Goal: Information Seeking & Learning: Learn about a topic

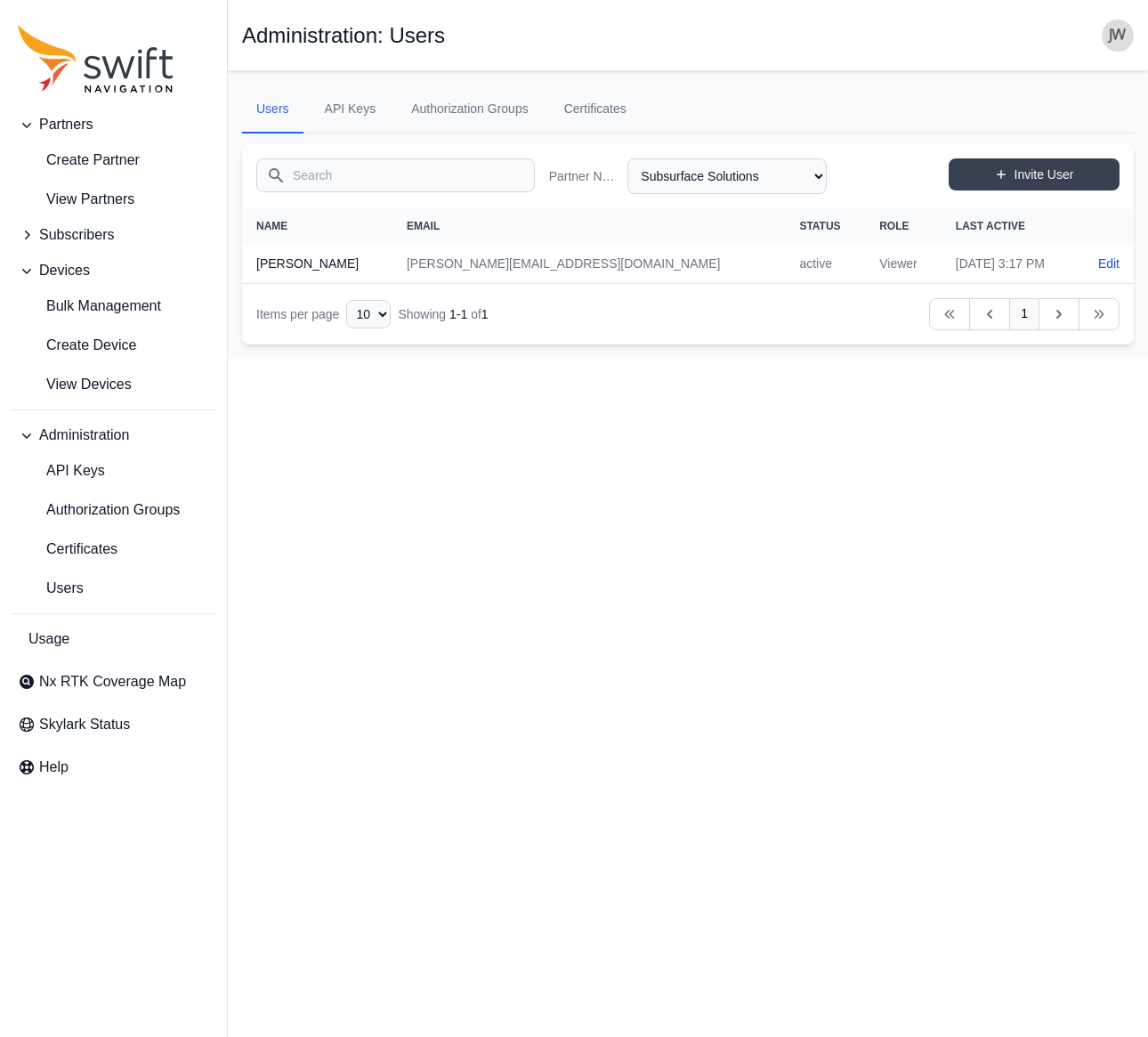
select select "46c09dfa-9794-4d80-b47a-c96a9ce2e6d9"
click at [70, 379] on span "View Devices" at bounding box center [75, 384] width 114 height 22
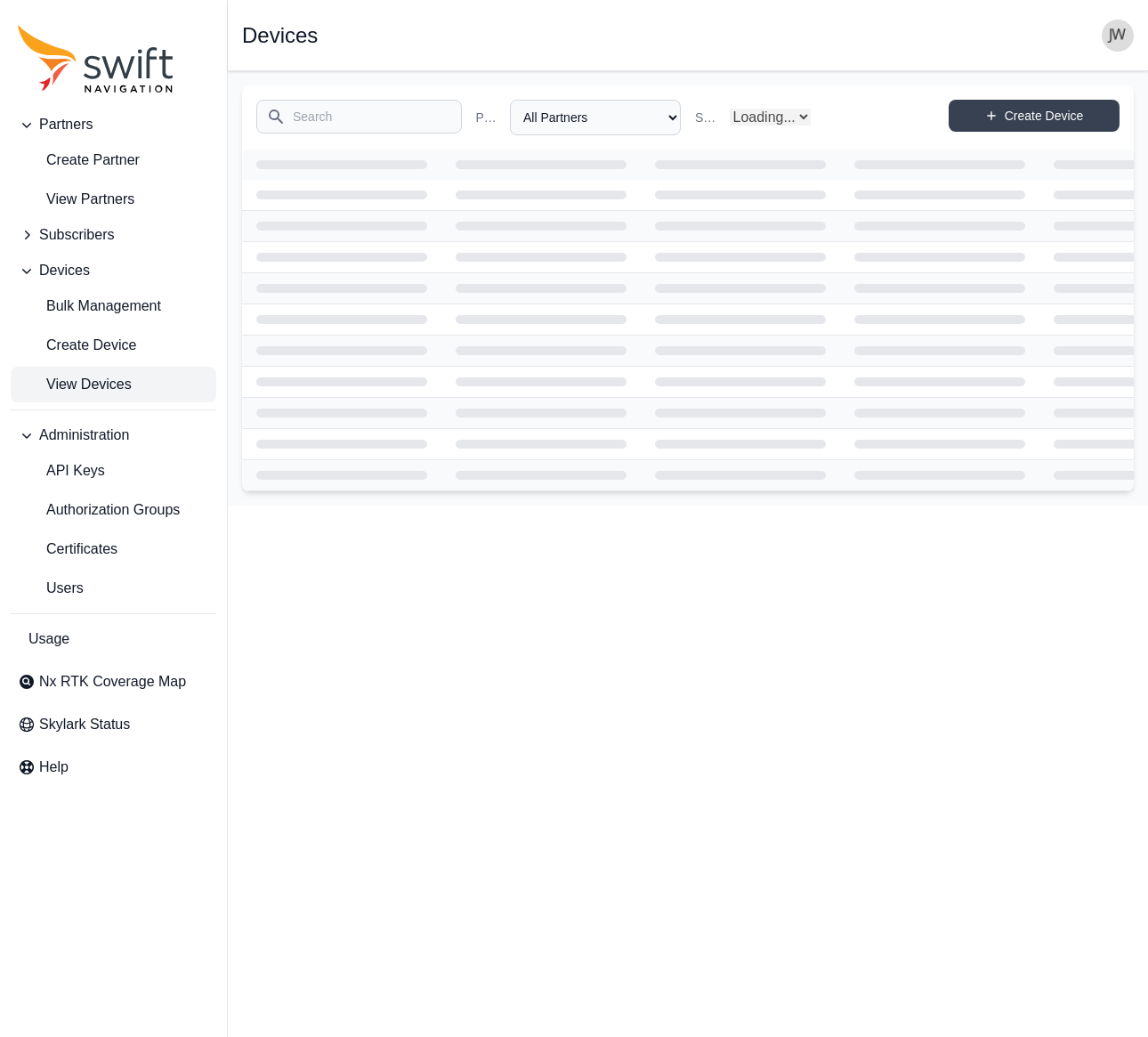
select select "Subscriber"
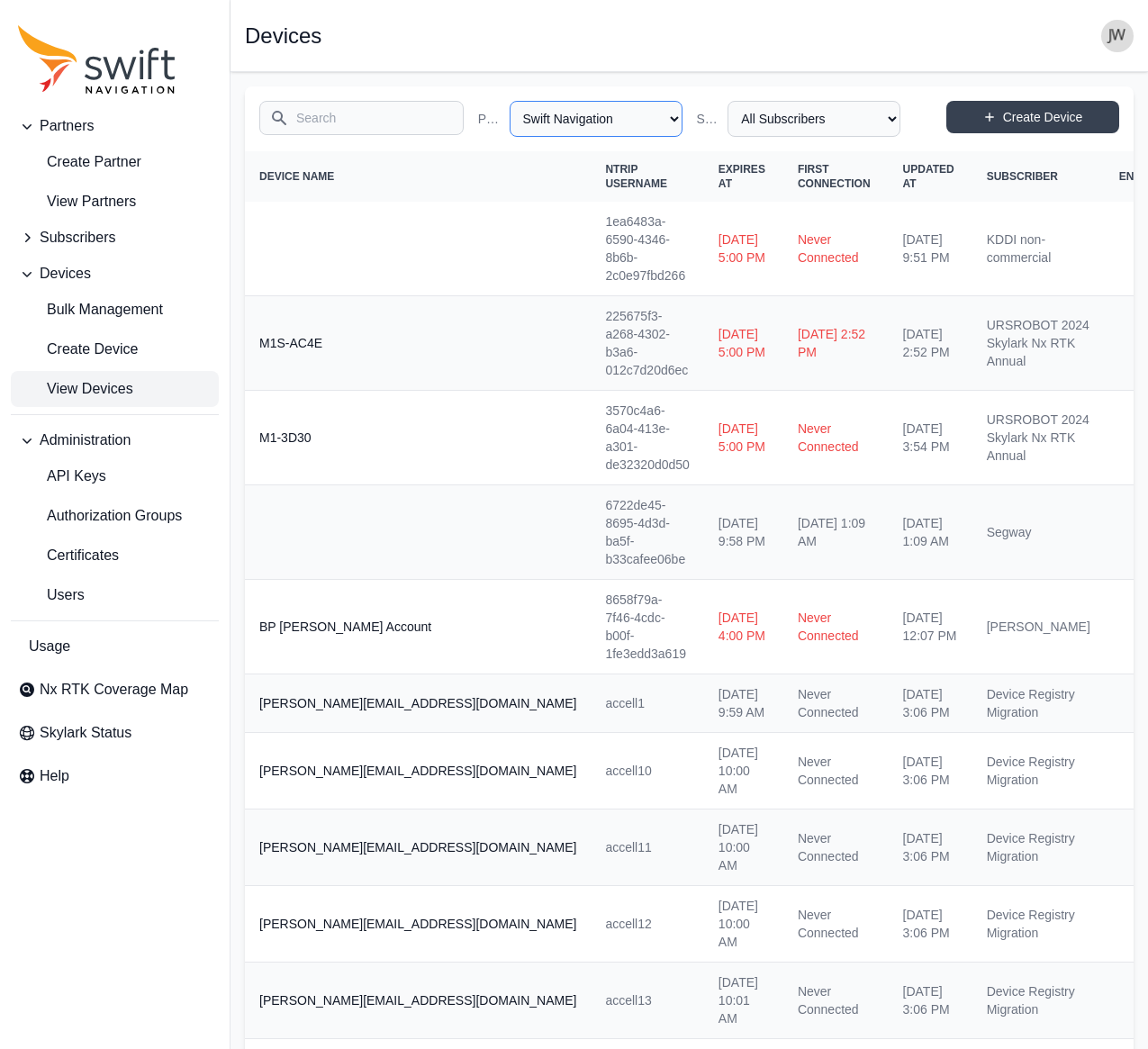
select select "ab3272ce-40d0-4c94-a524-96a758ab755c"
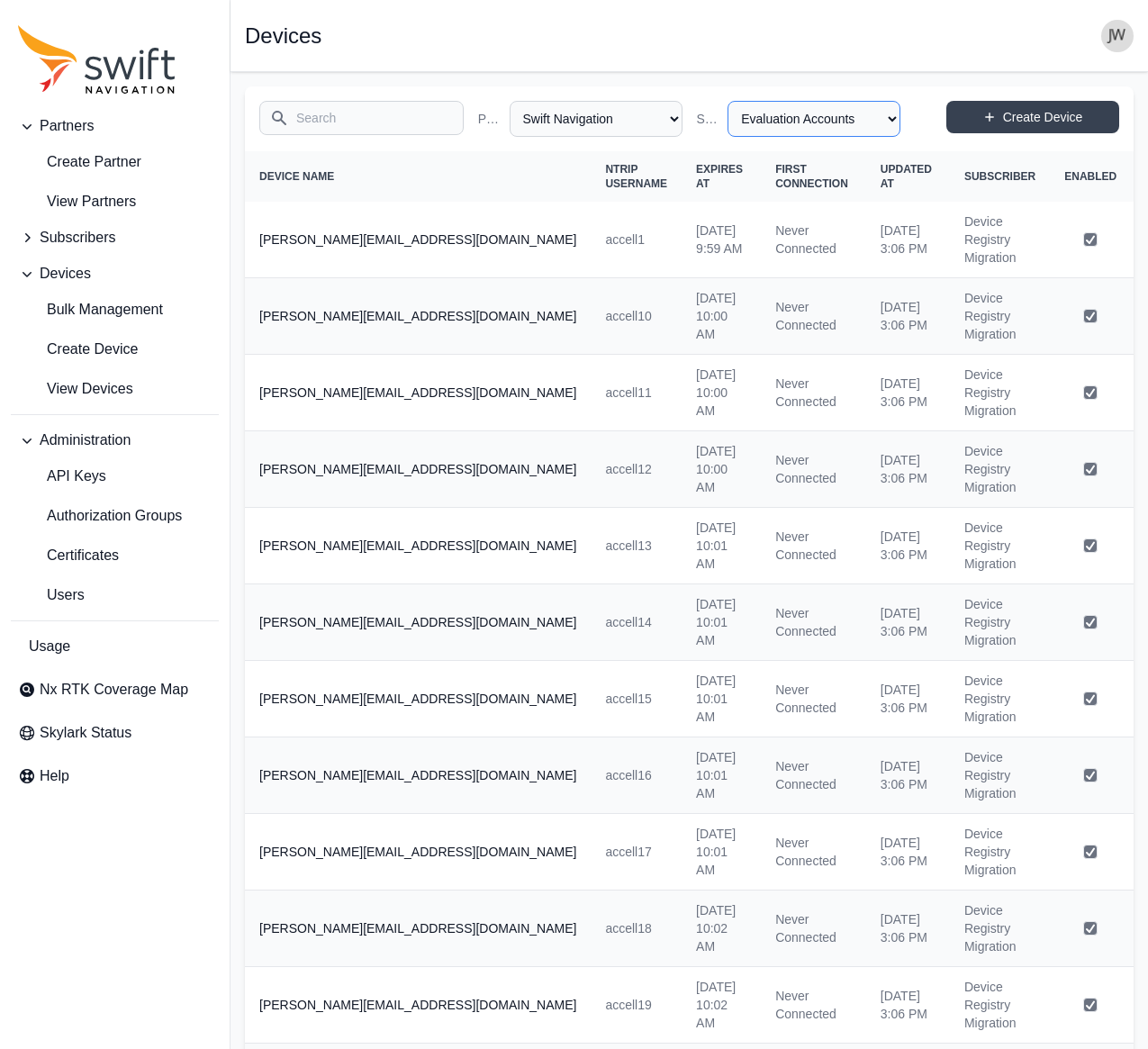
select select "8f022dce-3eb1-4943-ab46-3302f59893f0"
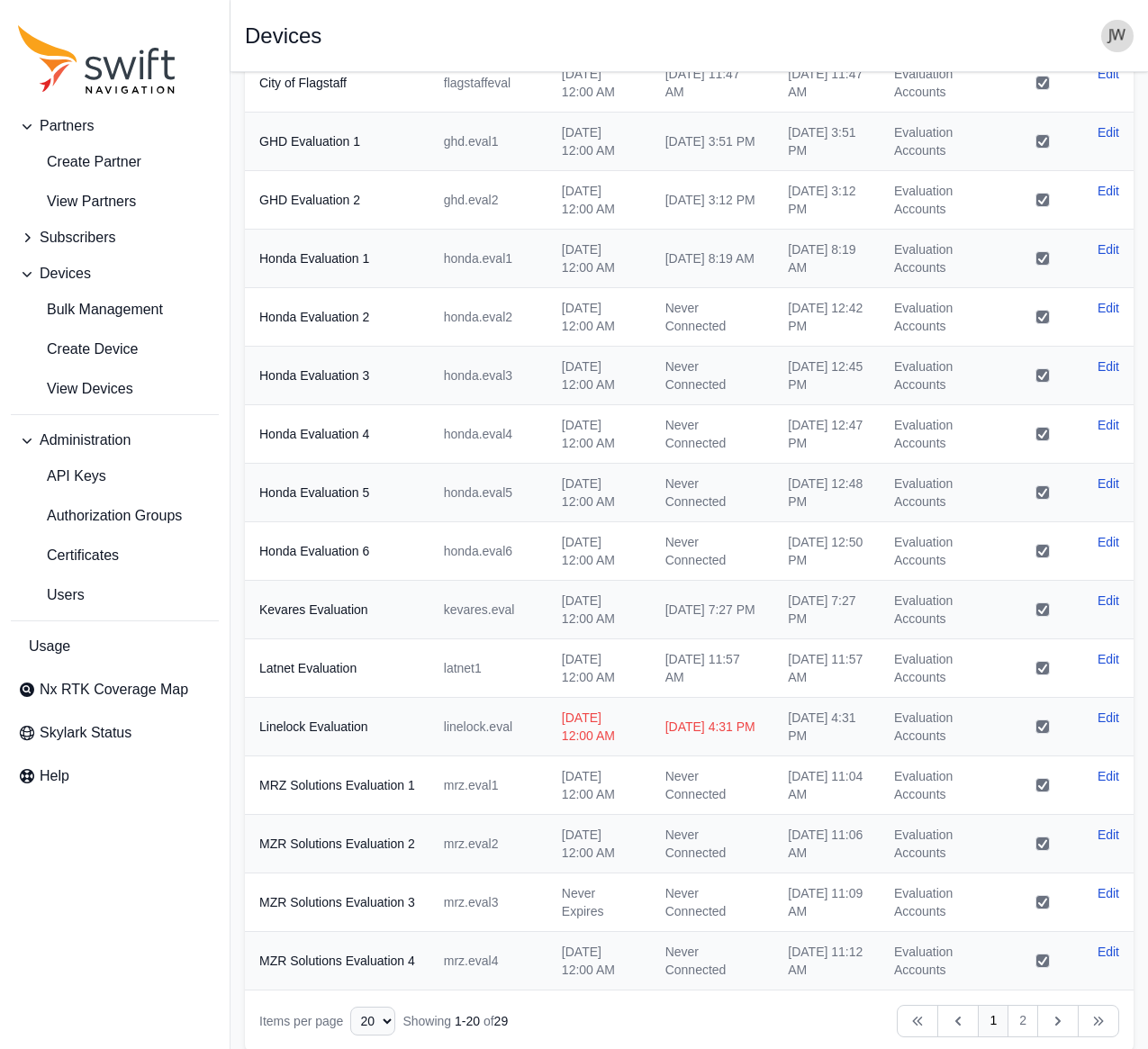
scroll to position [397, 0]
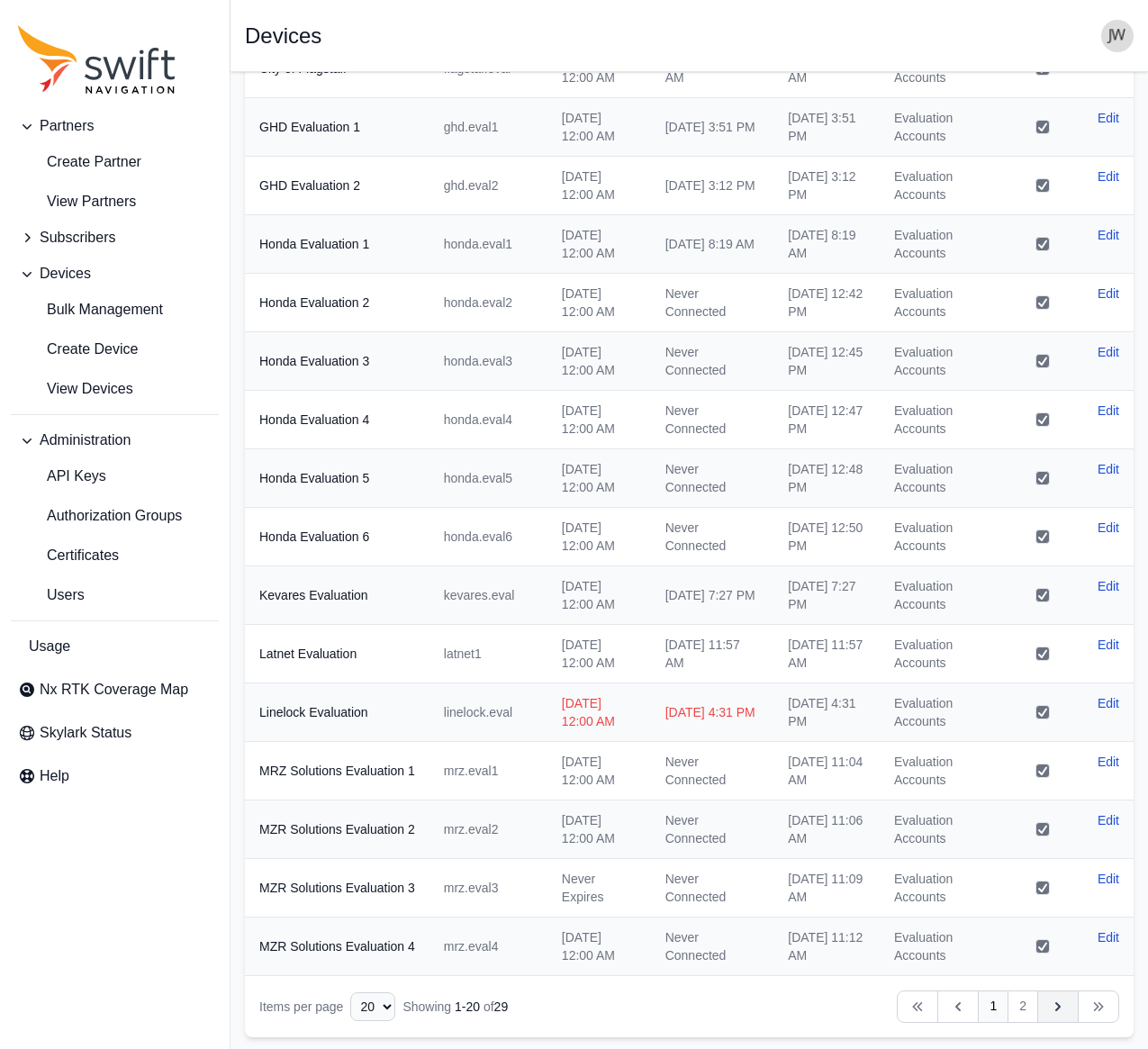
click at [1053, 1007] on icon "Table navigation" at bounding box center [1058, 1006] width 18 height 18
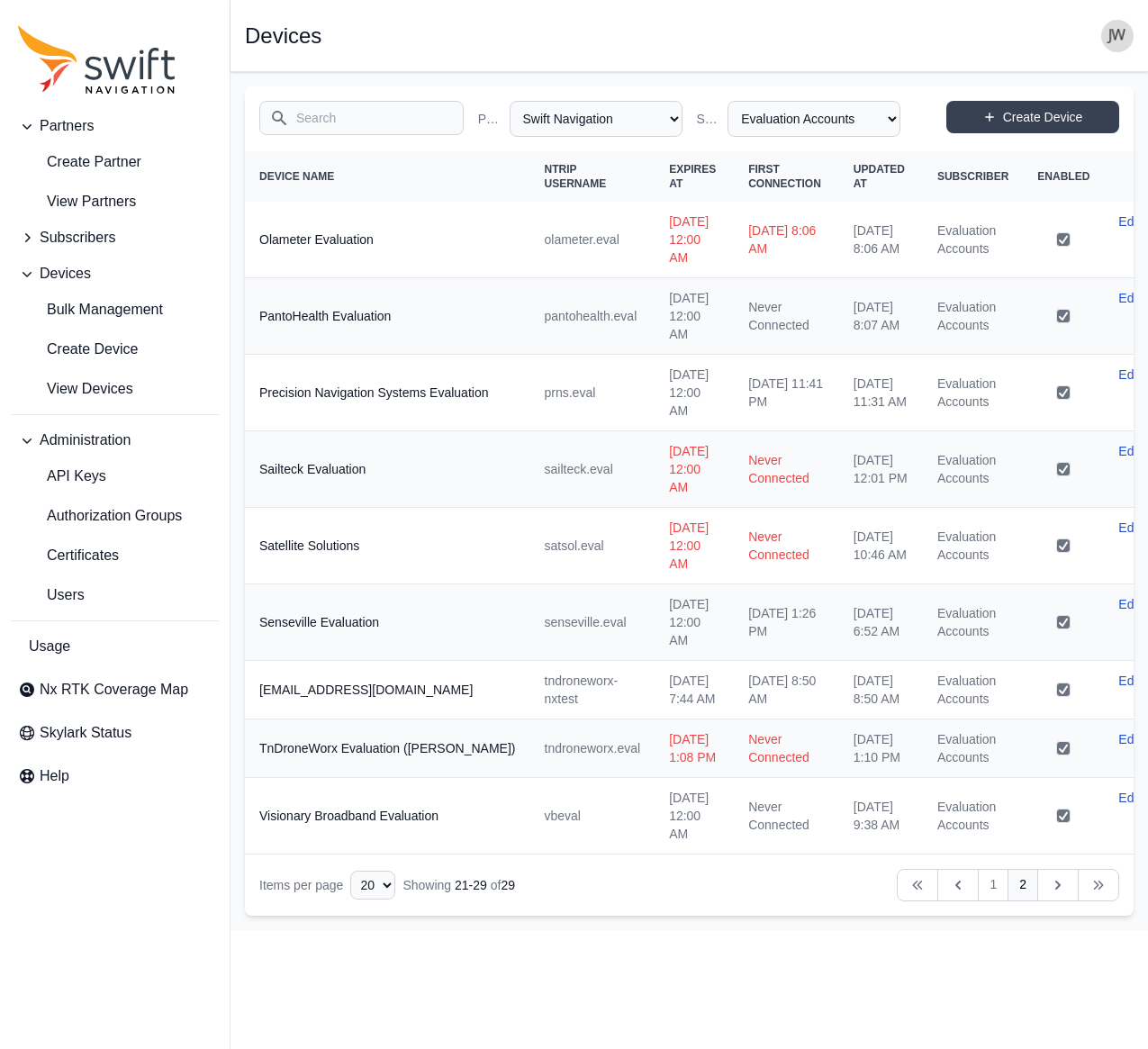
click at [359, 110] on input "Search" at bounding box center [362, 117] width 205 height 34
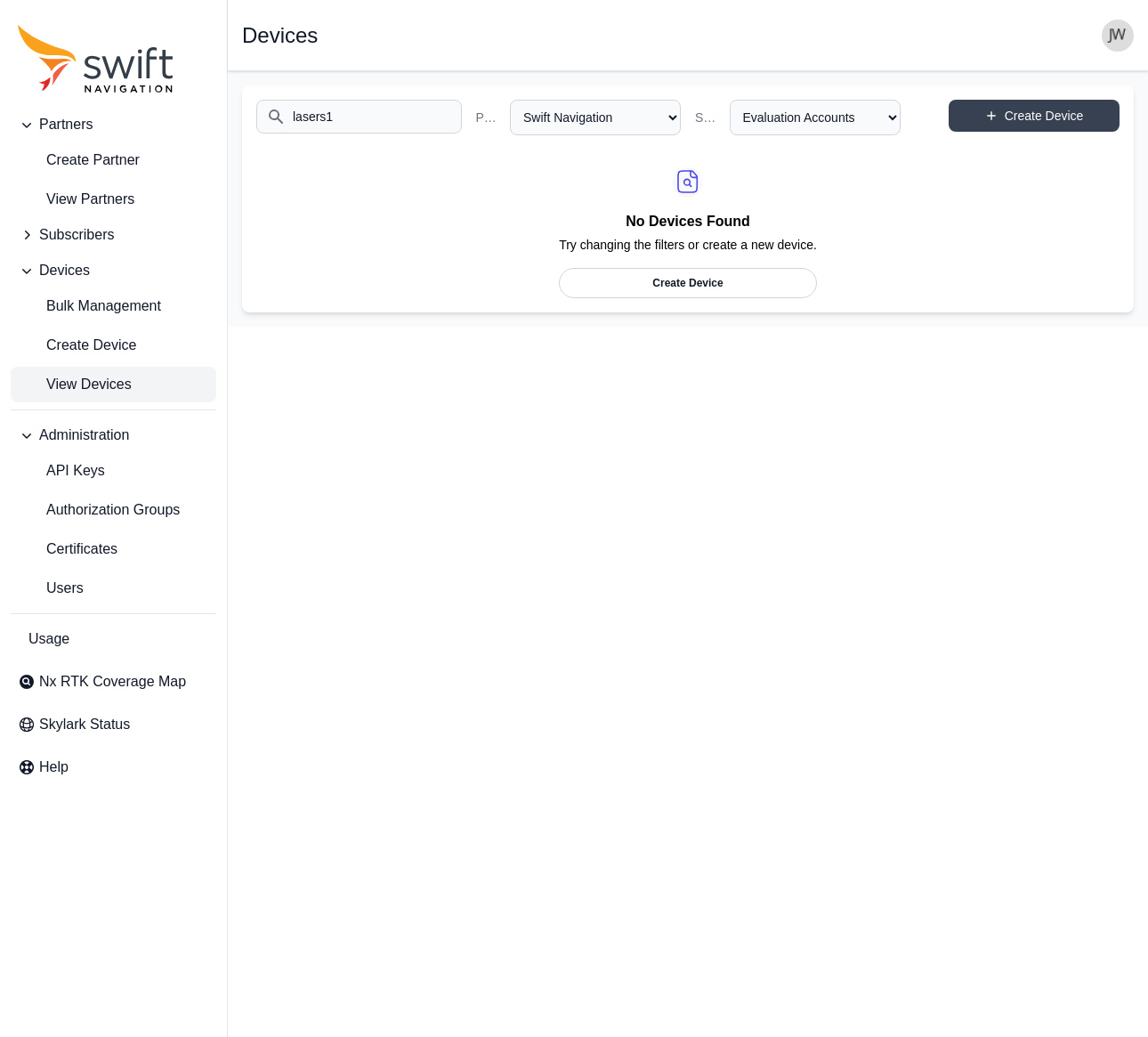
type input "lasers1"
click at [70, 382] on span "View Devices" at bounding box center [75, 384] width 114 height 22
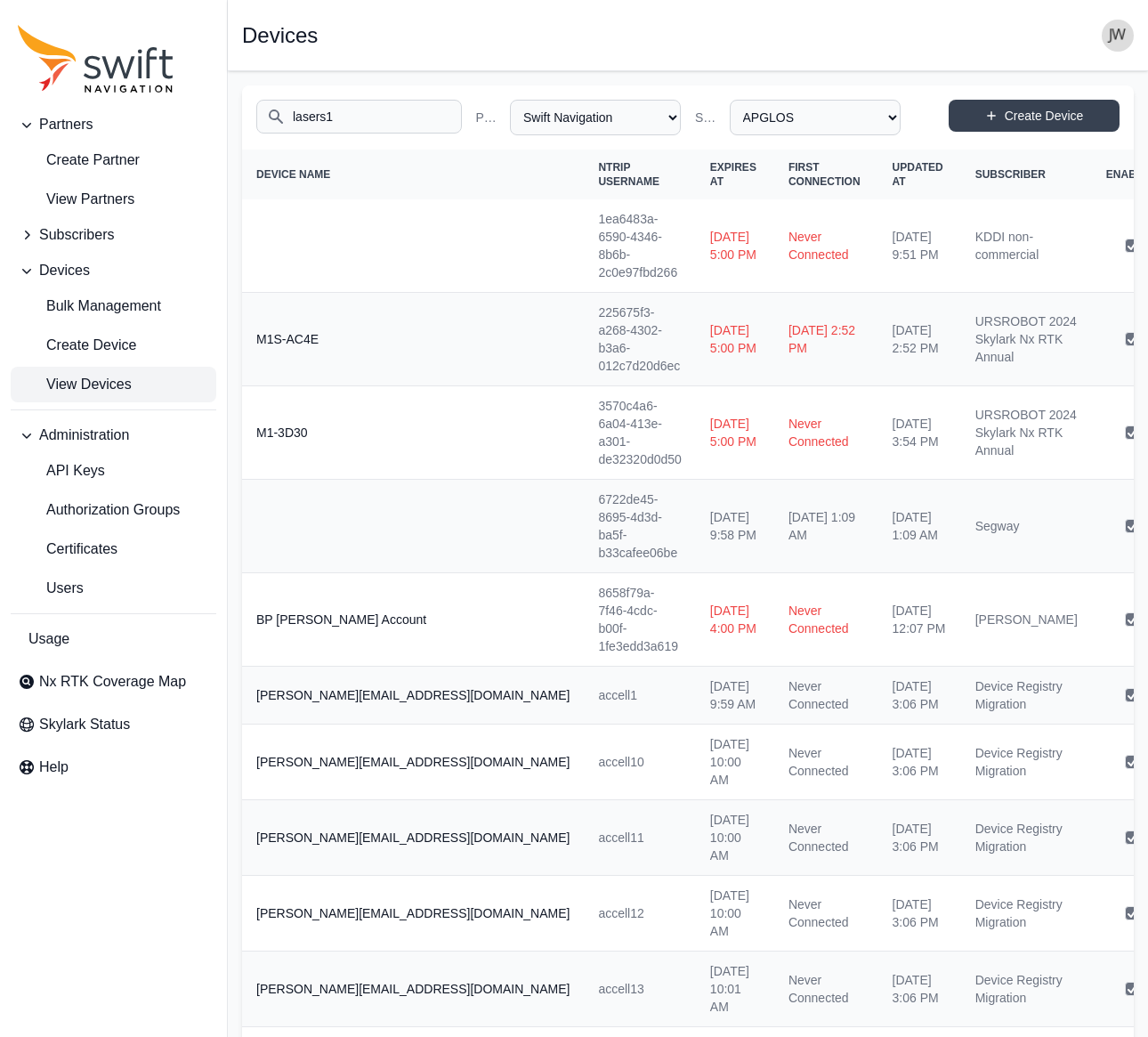
select select "Partner Name"
select select "Subscriber"
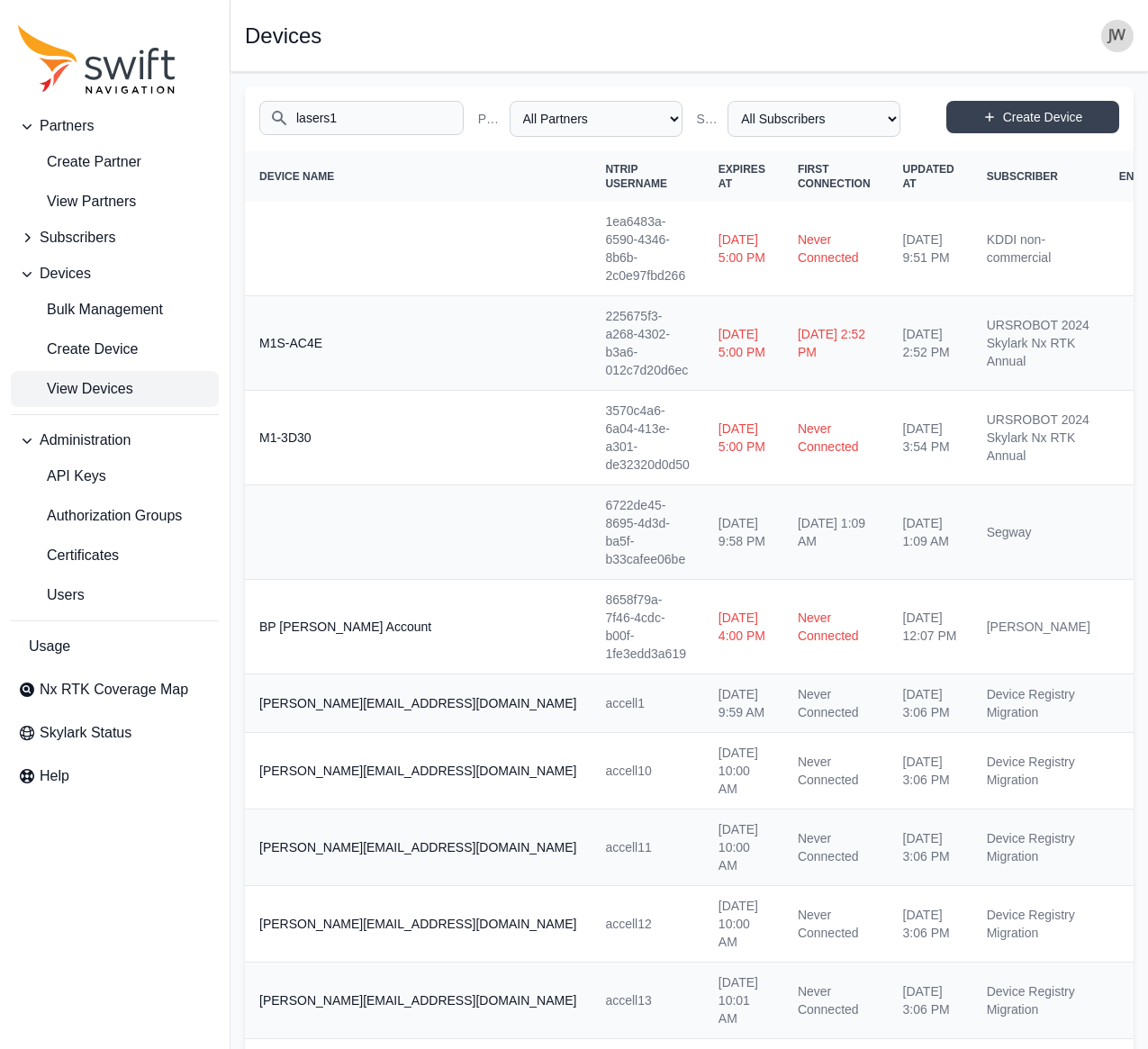
click at [371, 119] on input "lasers1" at bounding box center [362, 117] width 205 height 34
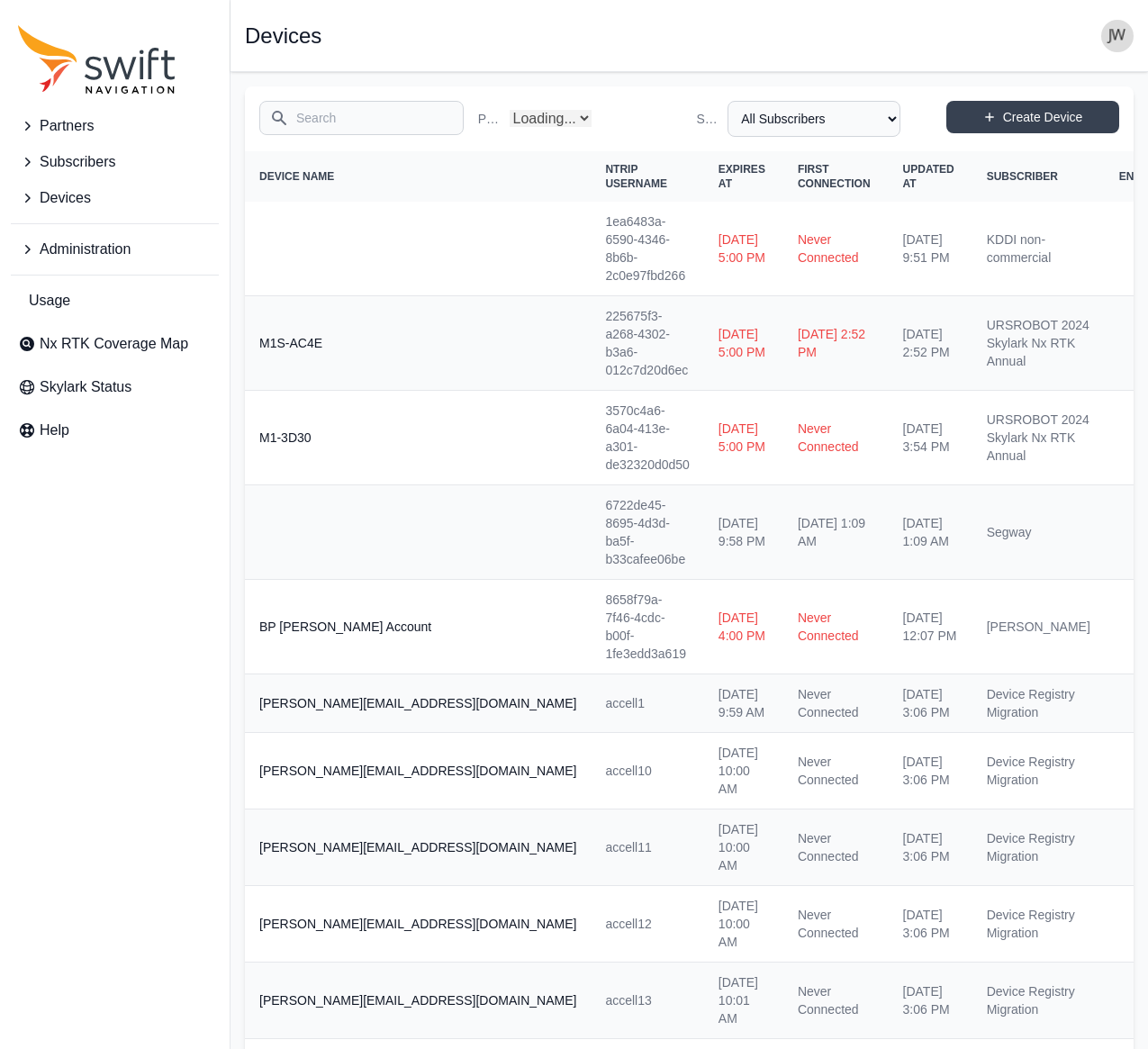
select select "Partner Name"
click at [29, 196] on icon "Sidenav" at bounding box center [27, 198] width 18 height 18
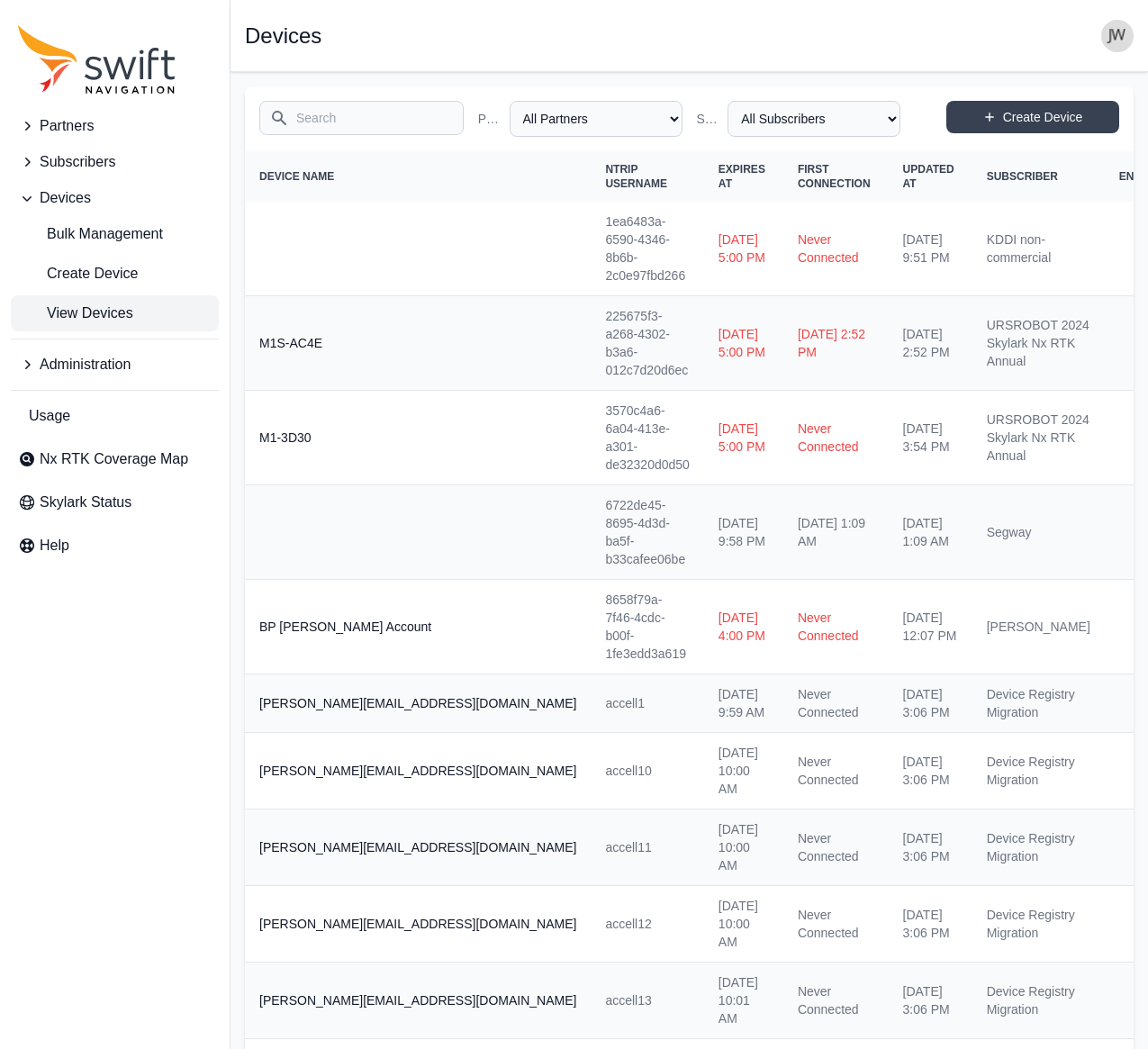
click at [329, 123] on input "Search" at bounding box center [362, 117] width 205 height 34
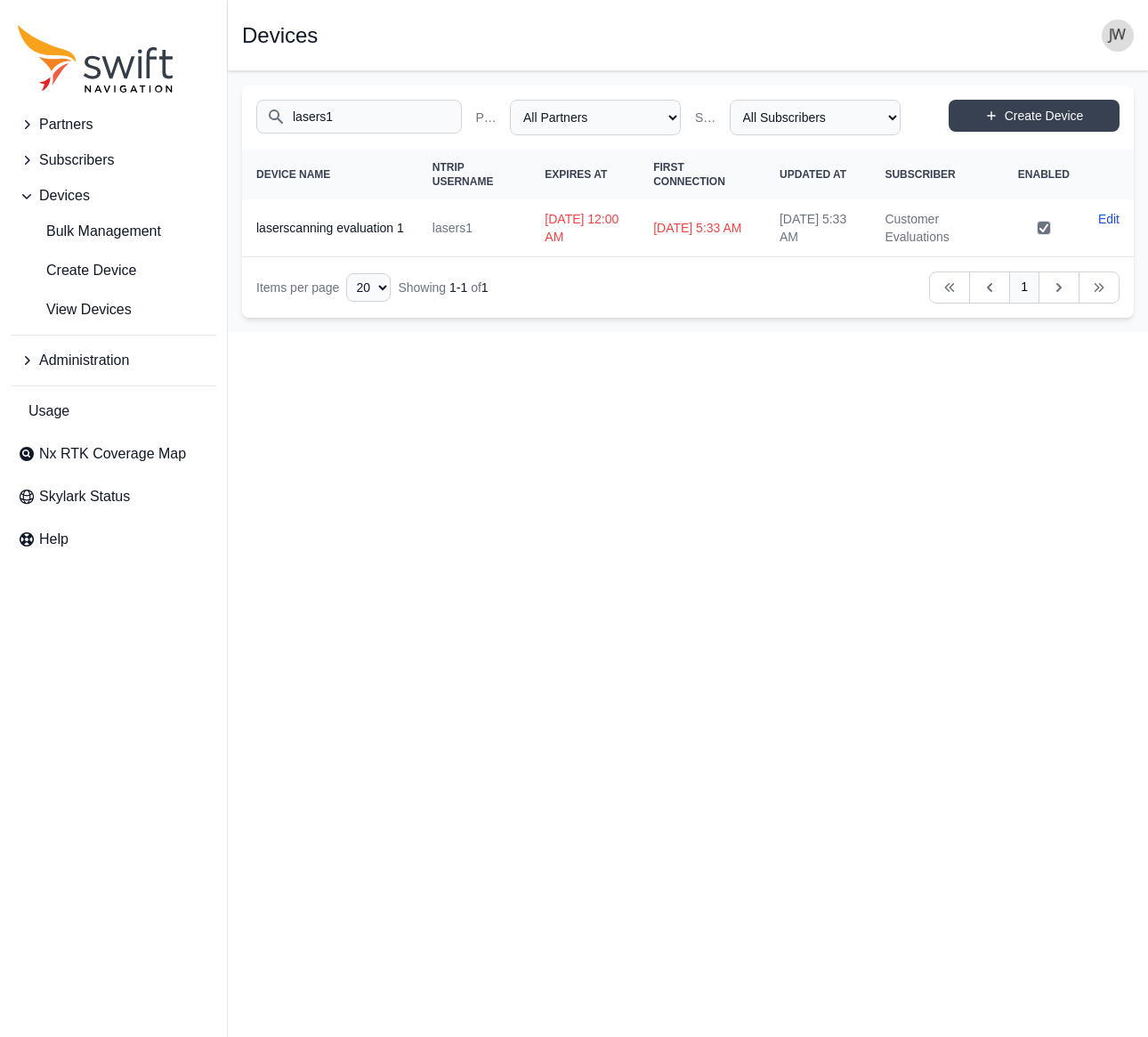
click at [357, 119] on input "lasers1" at bounding box center [359, 116] width 205 height 33
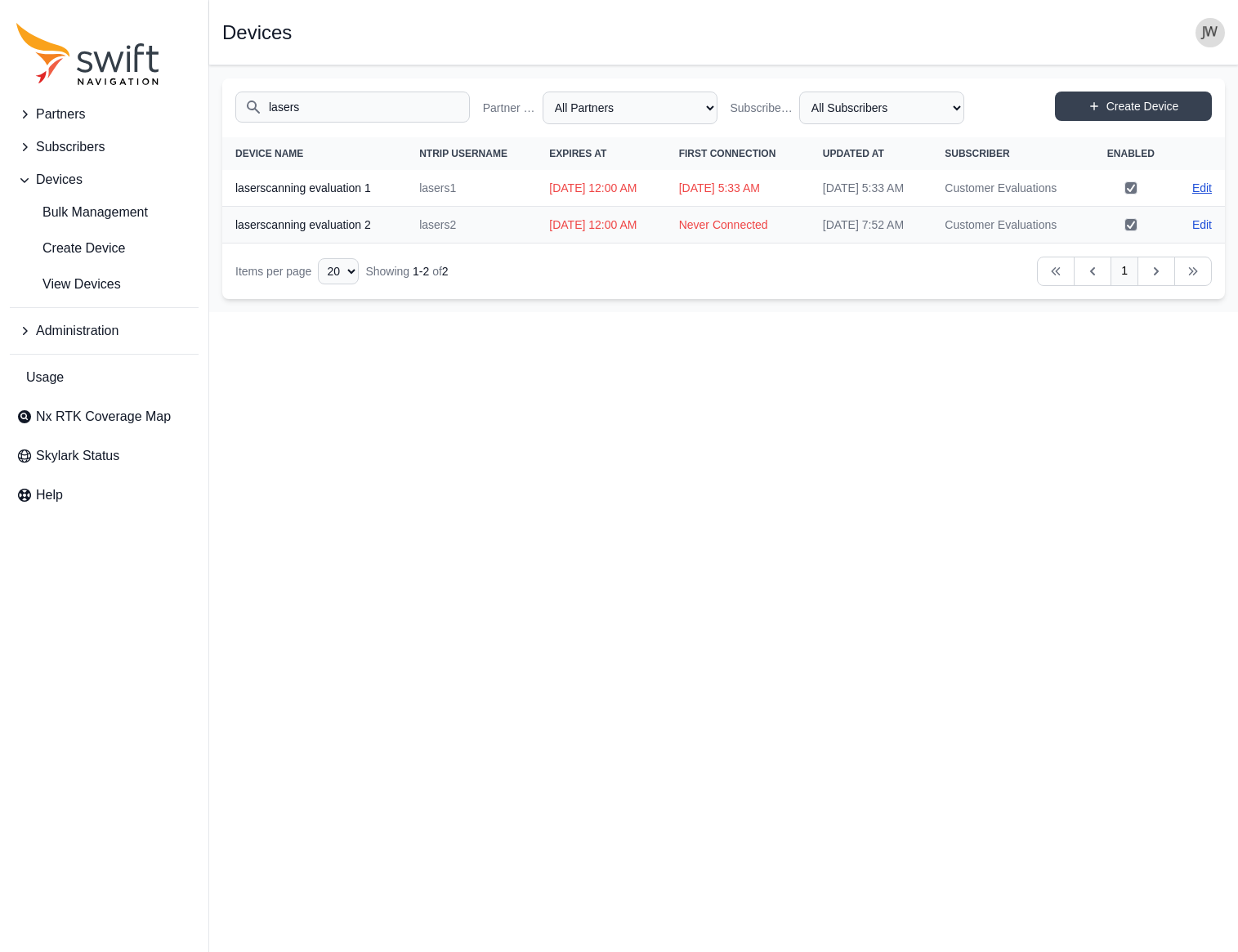
type input "lasers"
click at [1053, 196] on link "Edit" at bounding box center [1202, 188] width 20 height 16
select select "ab3272ce-40d0-4c94-a524-96a758ab755c"
select select "b08fe607-8061-4d54-a8c6-9510cda8b11f"
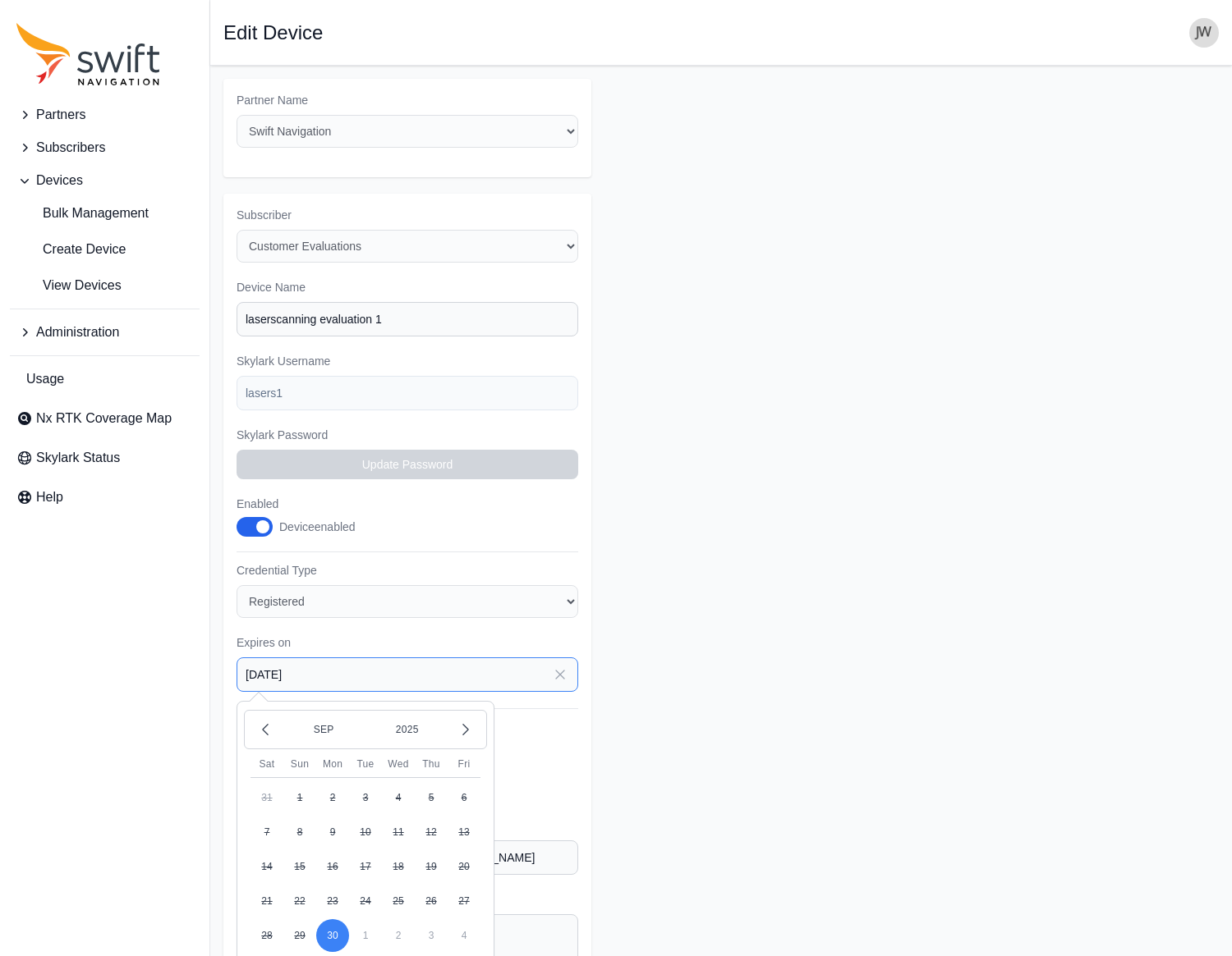
click at [509, 657] on input "[DATE]" at bounding box center [407, 674] width 342 height 34
click at [461, 721] on icon "button" at bounding box center [465, 729] width 16 height 16
click at [428, 919] on button "31" at bounding box center [431, 935] width 33 height 33
type input "[DATE]"
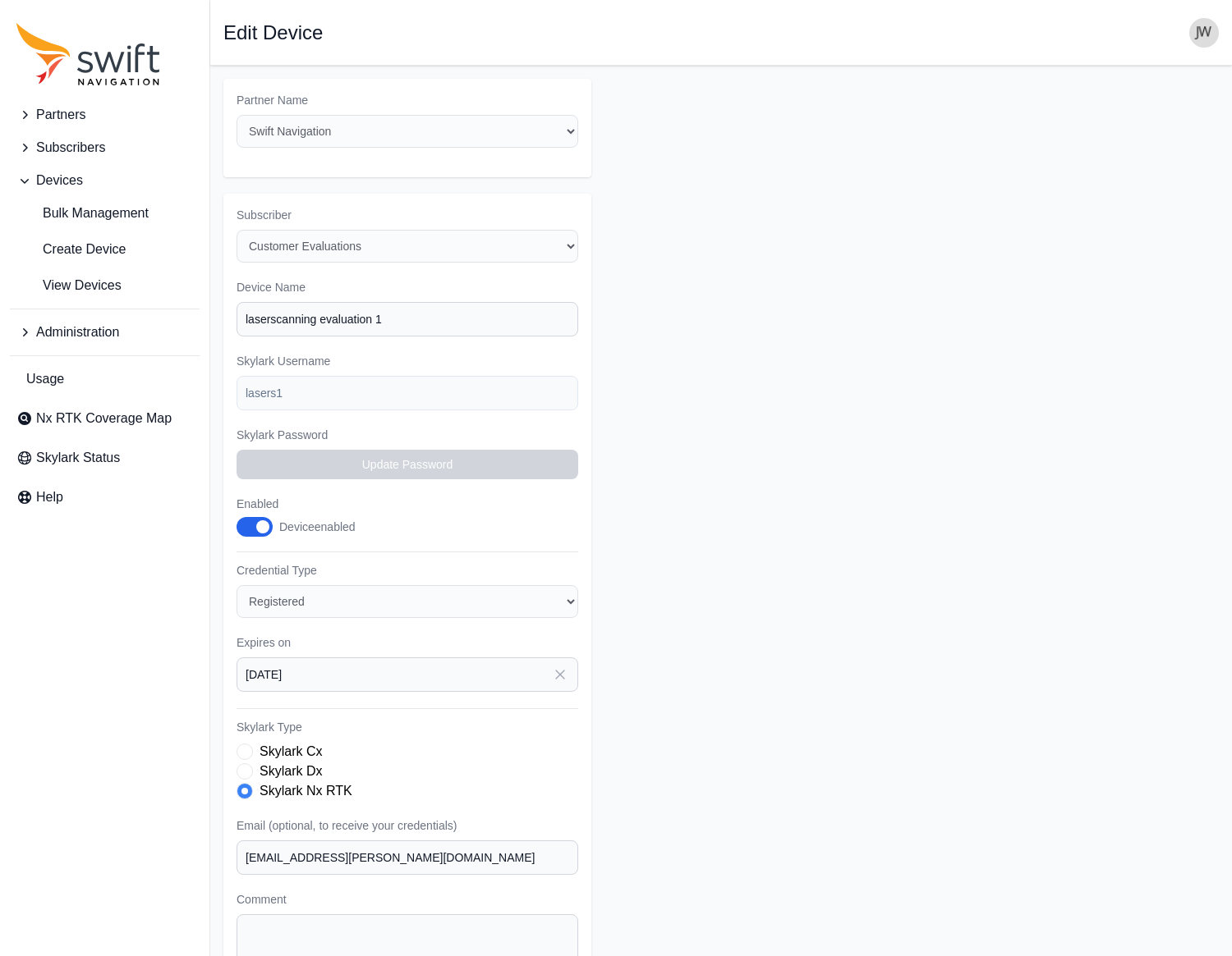
scroll to position [89, 0]
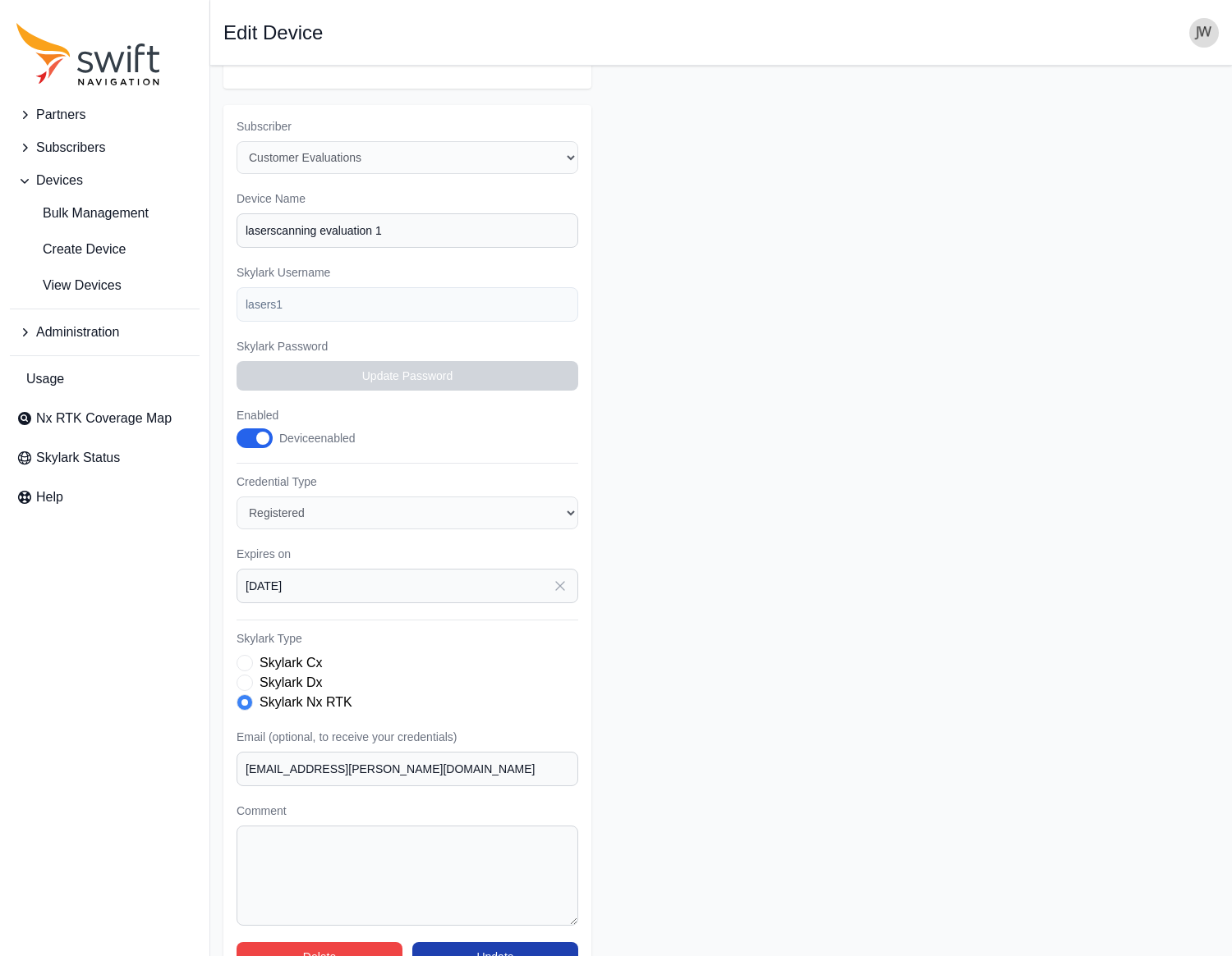
click at [486, 942] on button "Update" at bounding box center [495, 957] width 166 height 30
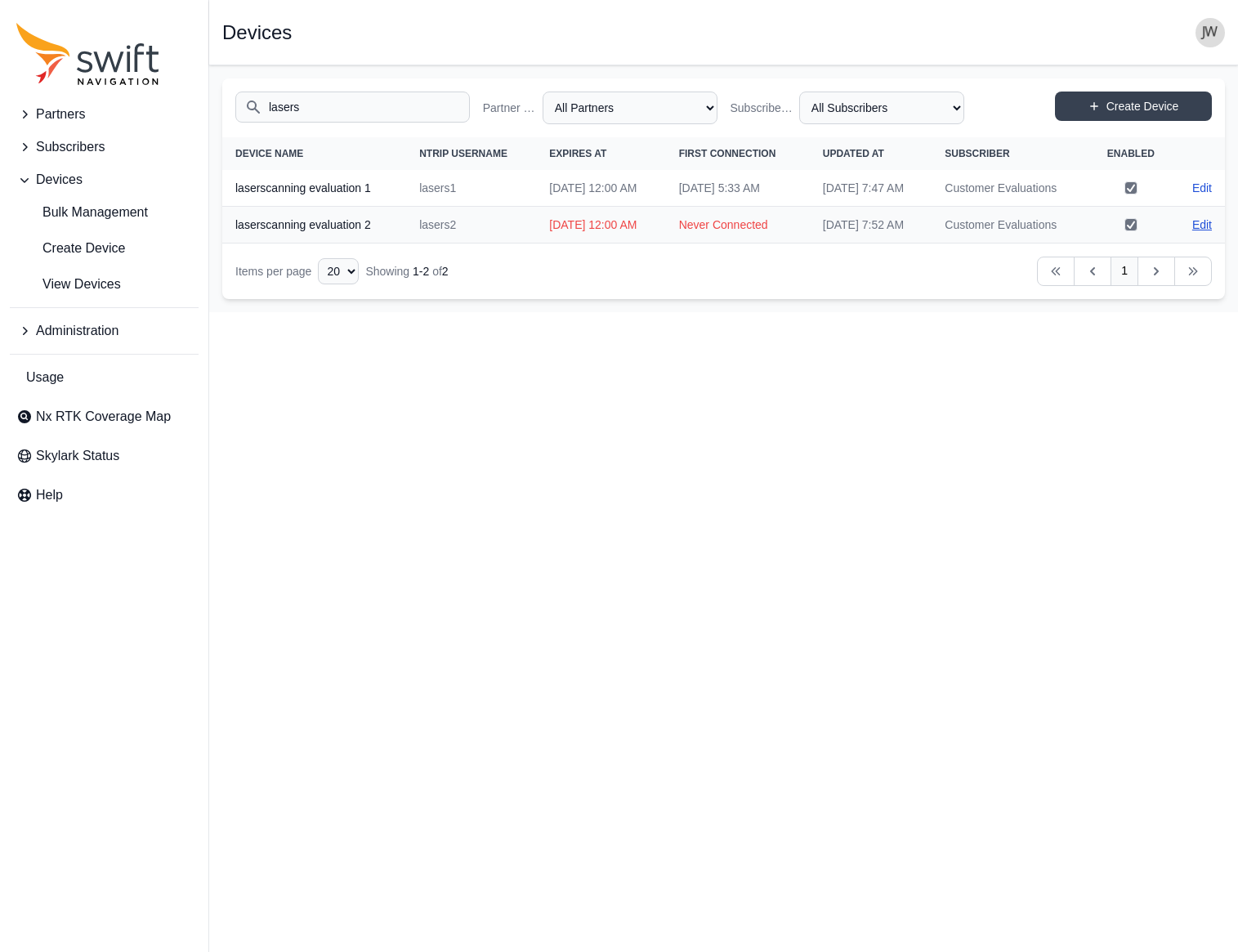
click at [1053, 233] on link "Edit" at bounding box center [1202, 225] width 20 height 16
select select "ab3272ce-40d0-4c94-a524-96a758ab755c"
select select "b08fe607-8061-4d54-a8c6-9510cda8b11f"
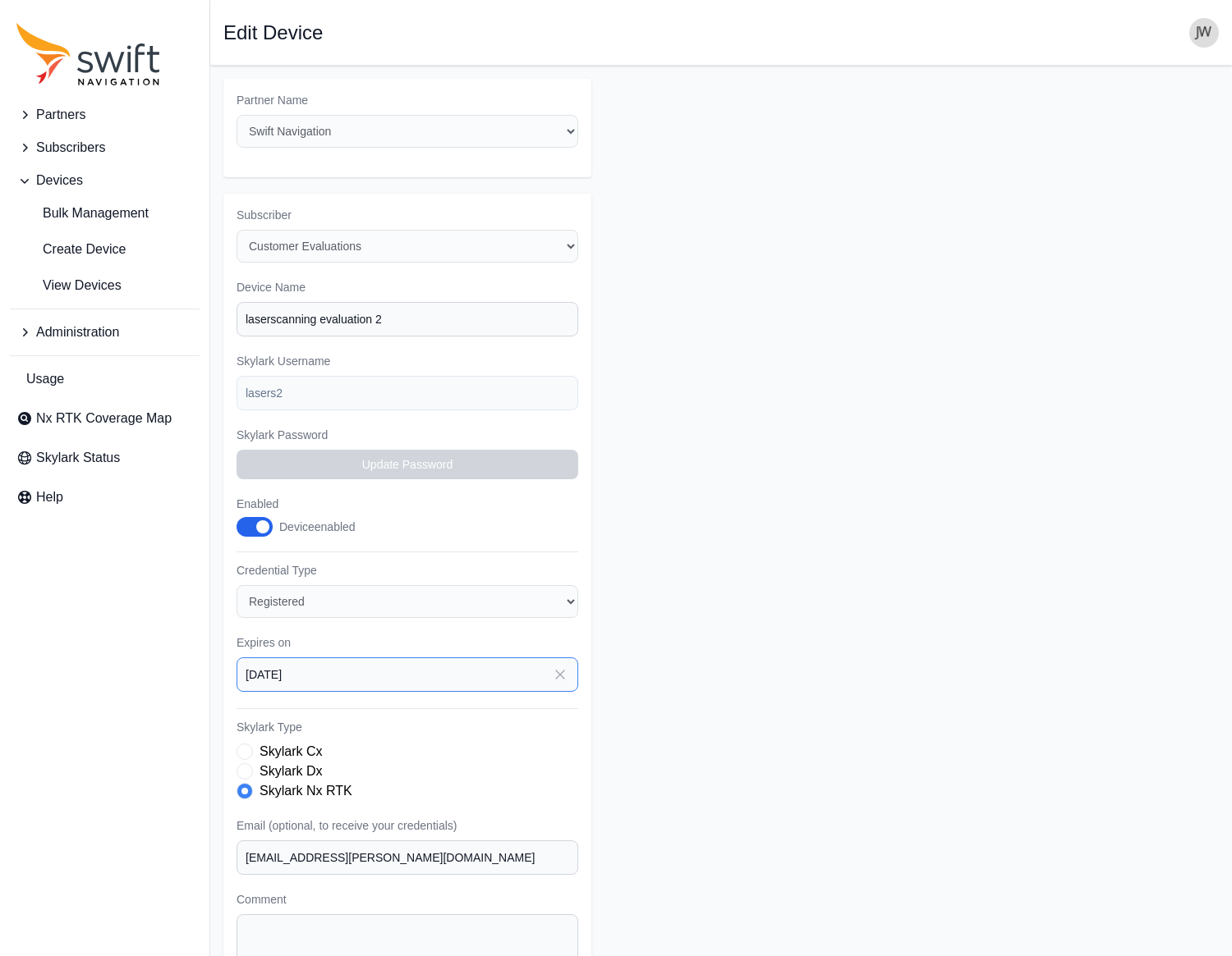
click at [441, 657] on input "[DATE]" at bounding box center [407, 674] width 342 height 34
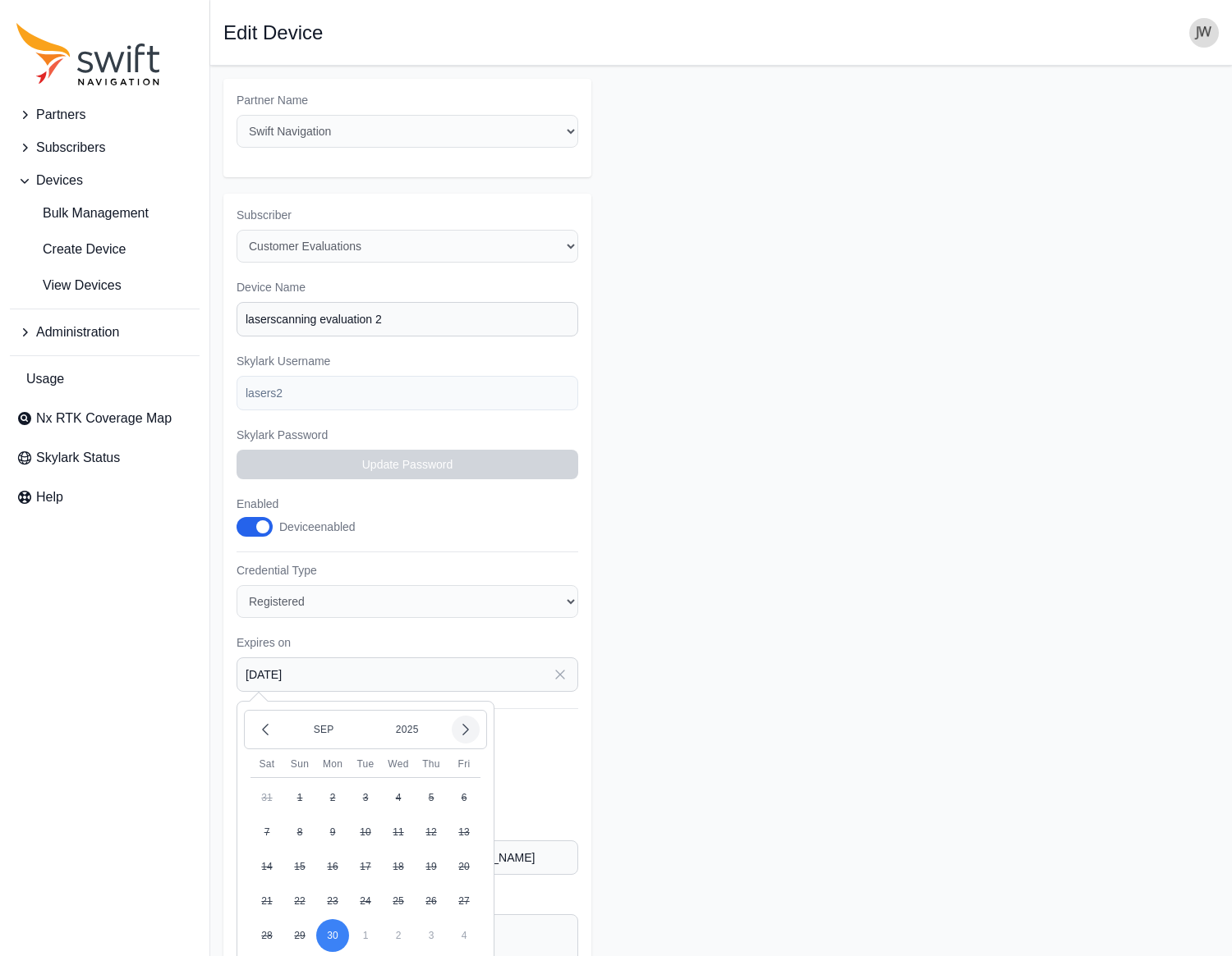
click at [457, 721] on icon "button" at bounding box center [465, 729] width 16 height 16
click at [429, 919] on button "31" at bounding box center [431, 935] width 33 height 33
type input "[DATE]"
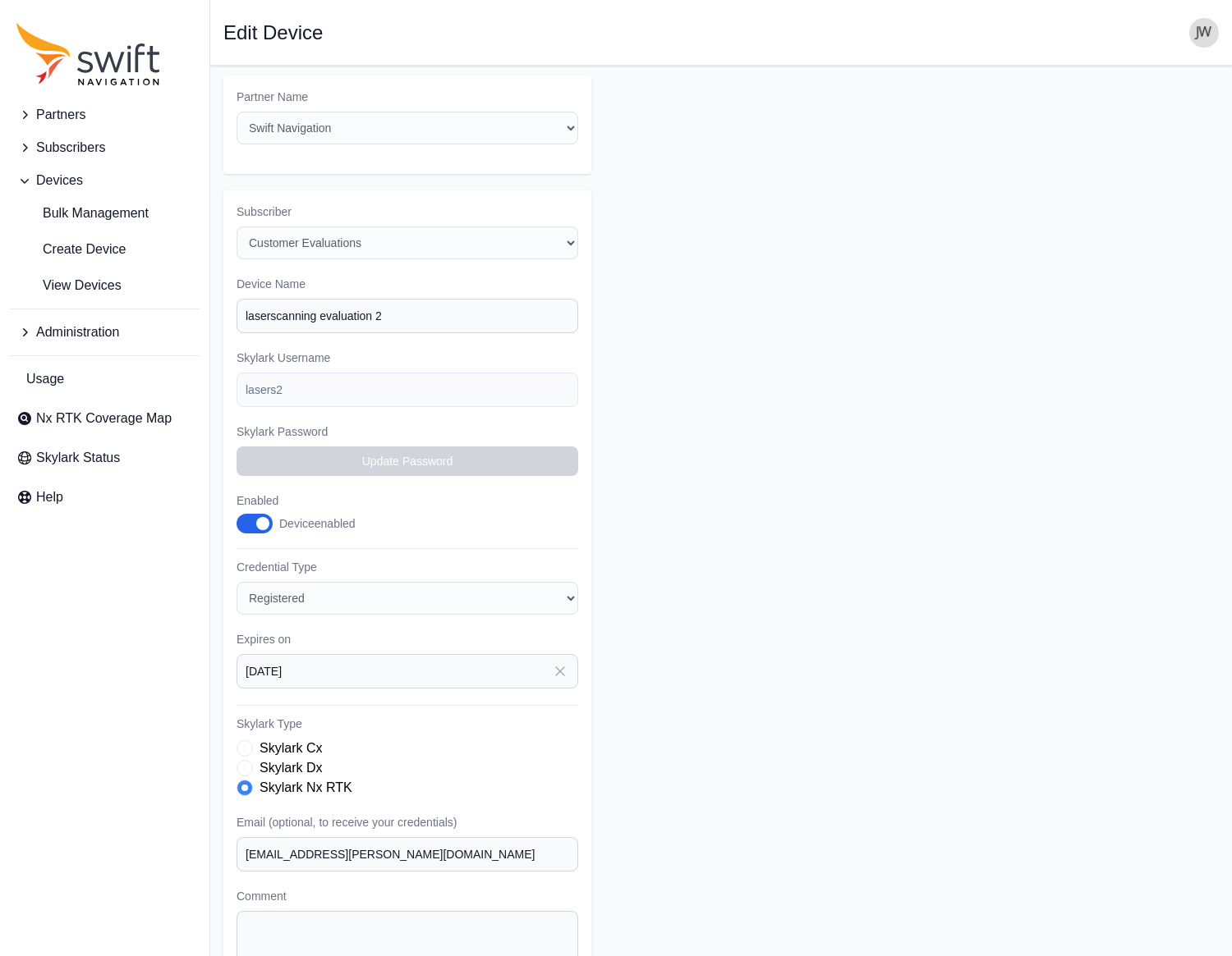
scroll to position [89, 0]
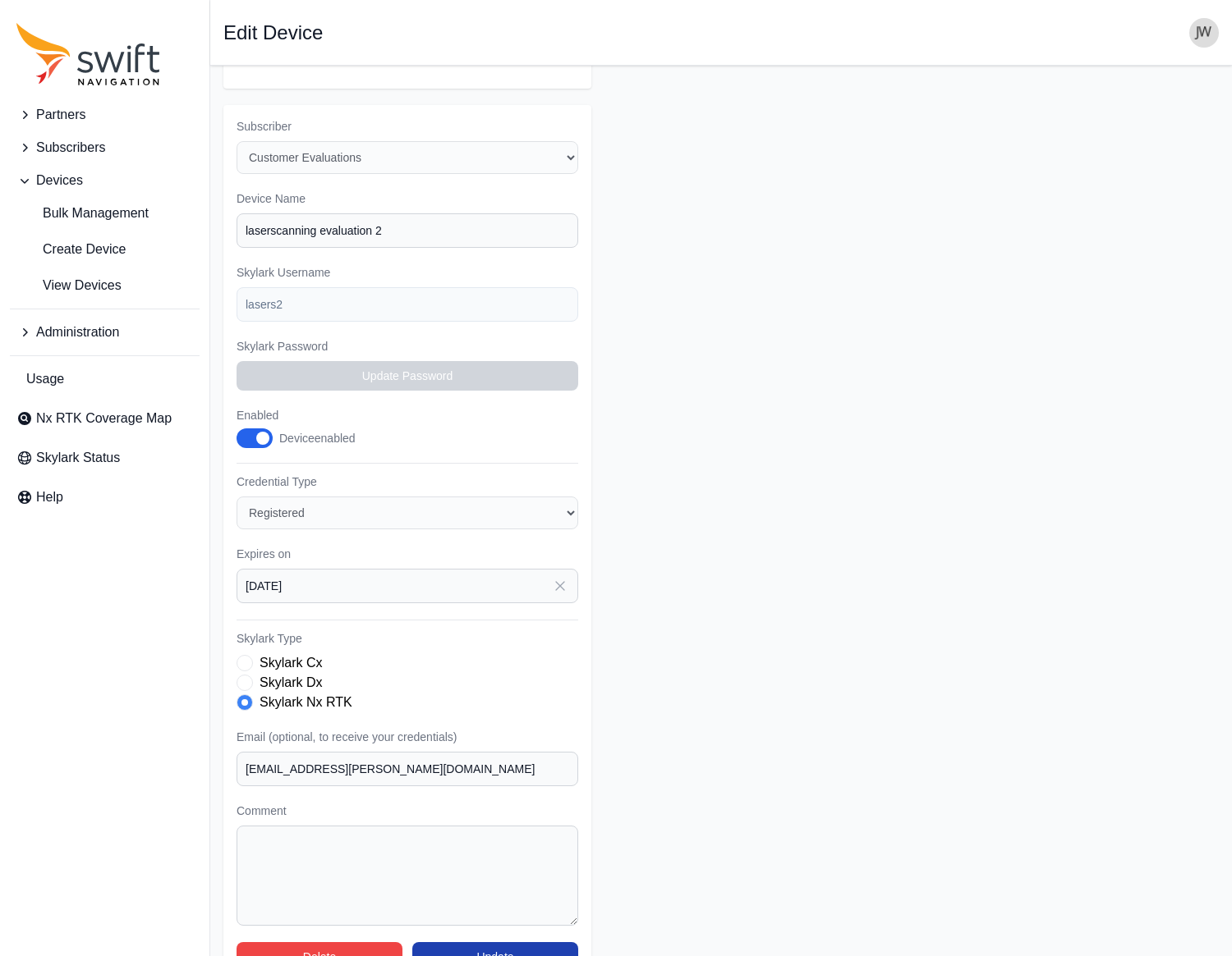
click at [478, 942] on button "Update" at bounding box center [495, 957] width 166 height 30
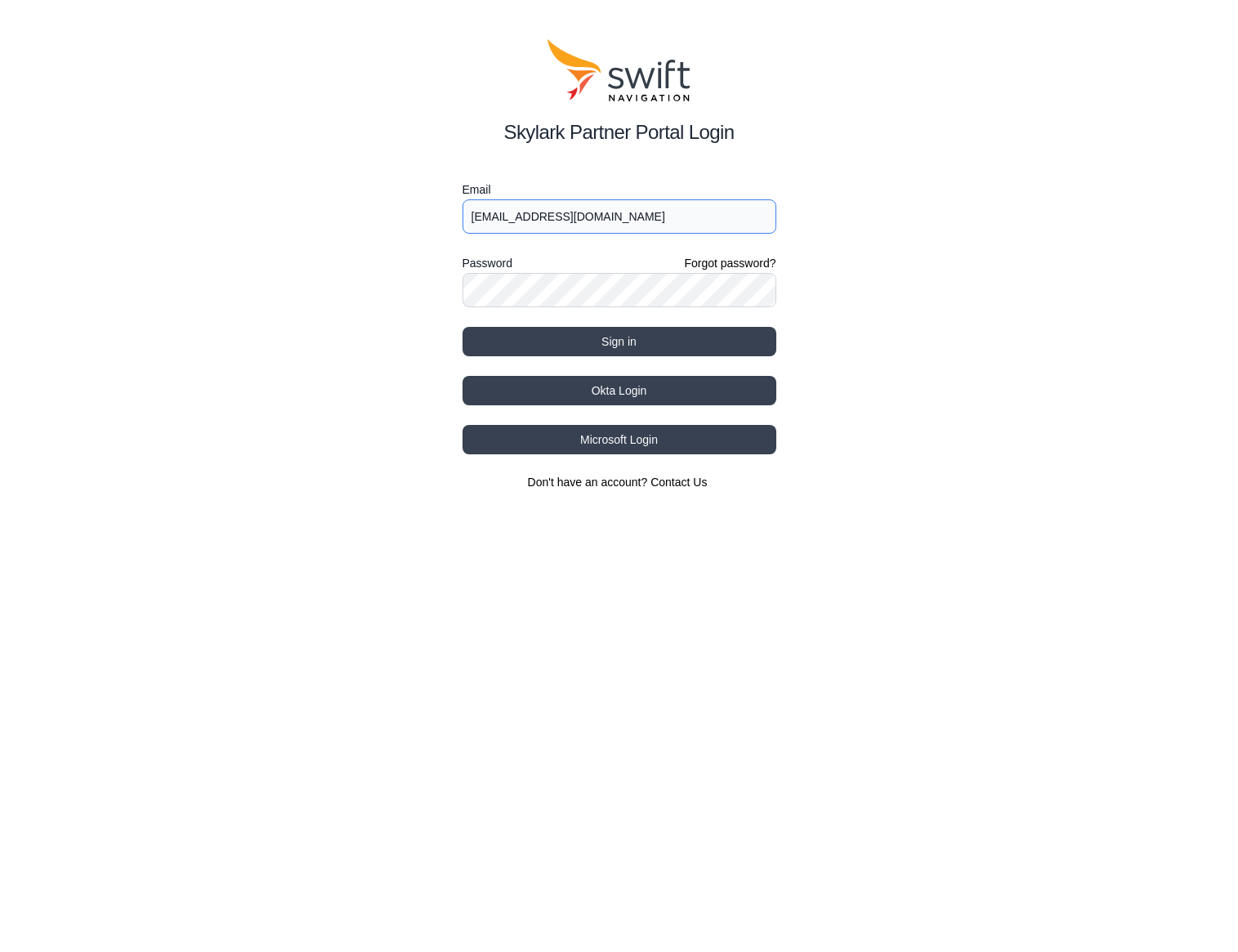
type input "jwhite@swift-nav.com"
click at [603, 340] on button "Sign in" at bounding box center [620, 341] width 314 height 30
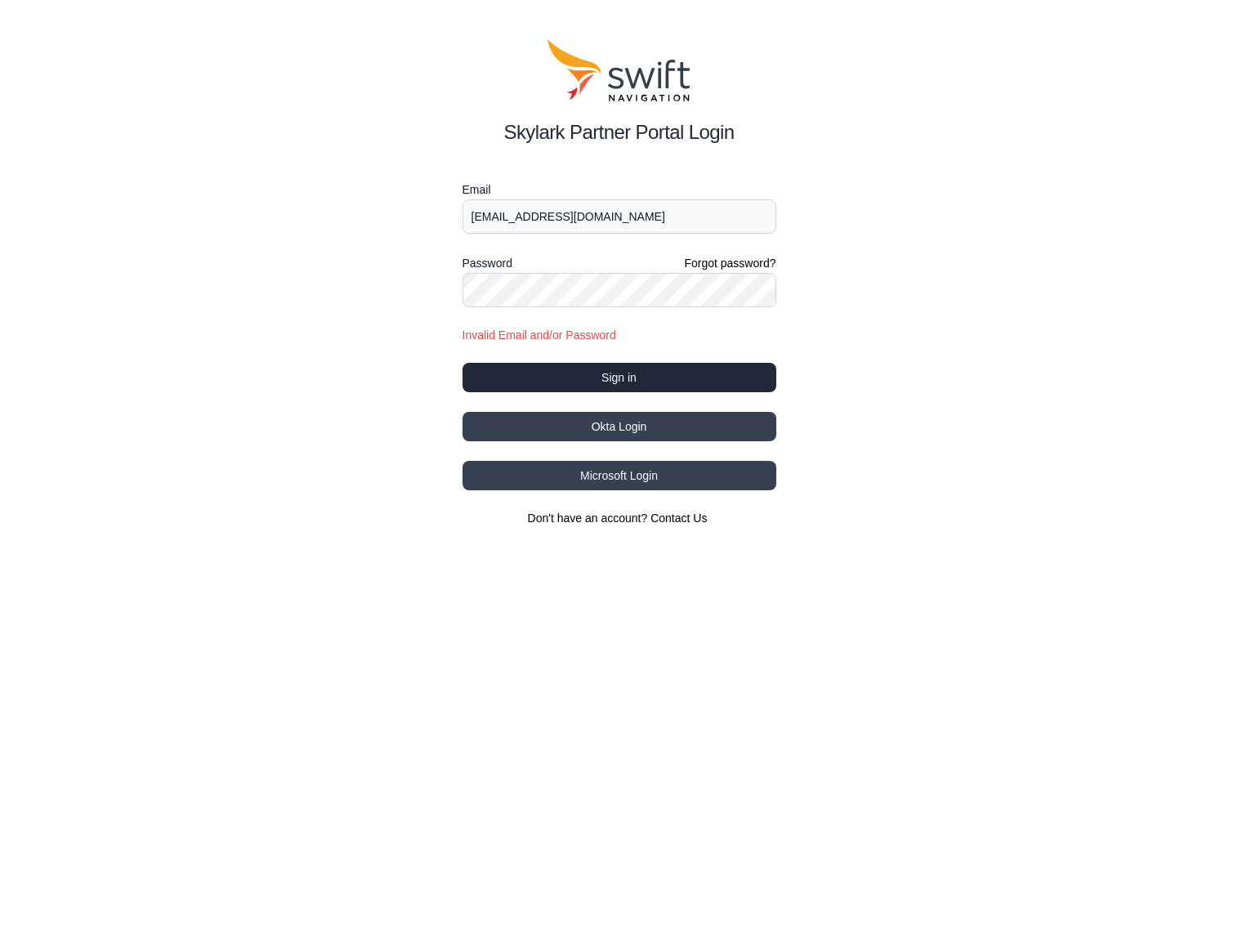
click at [621, 375] on button "Sign in" at bounding box center [620, 377] width 314 height 30
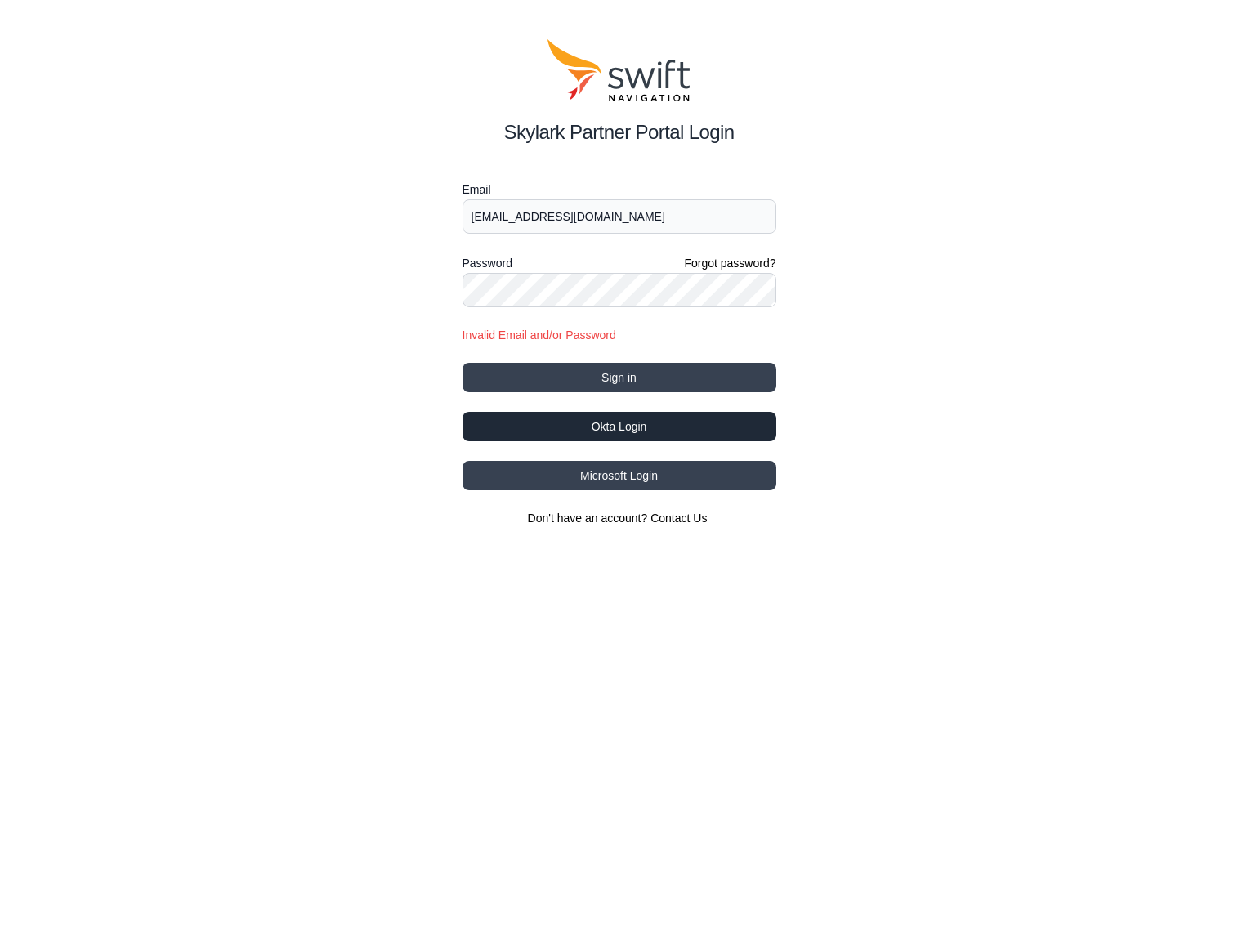
click at [622, 424] on button "Okta Login" at bounding box center [620, 426] width 314 height 30
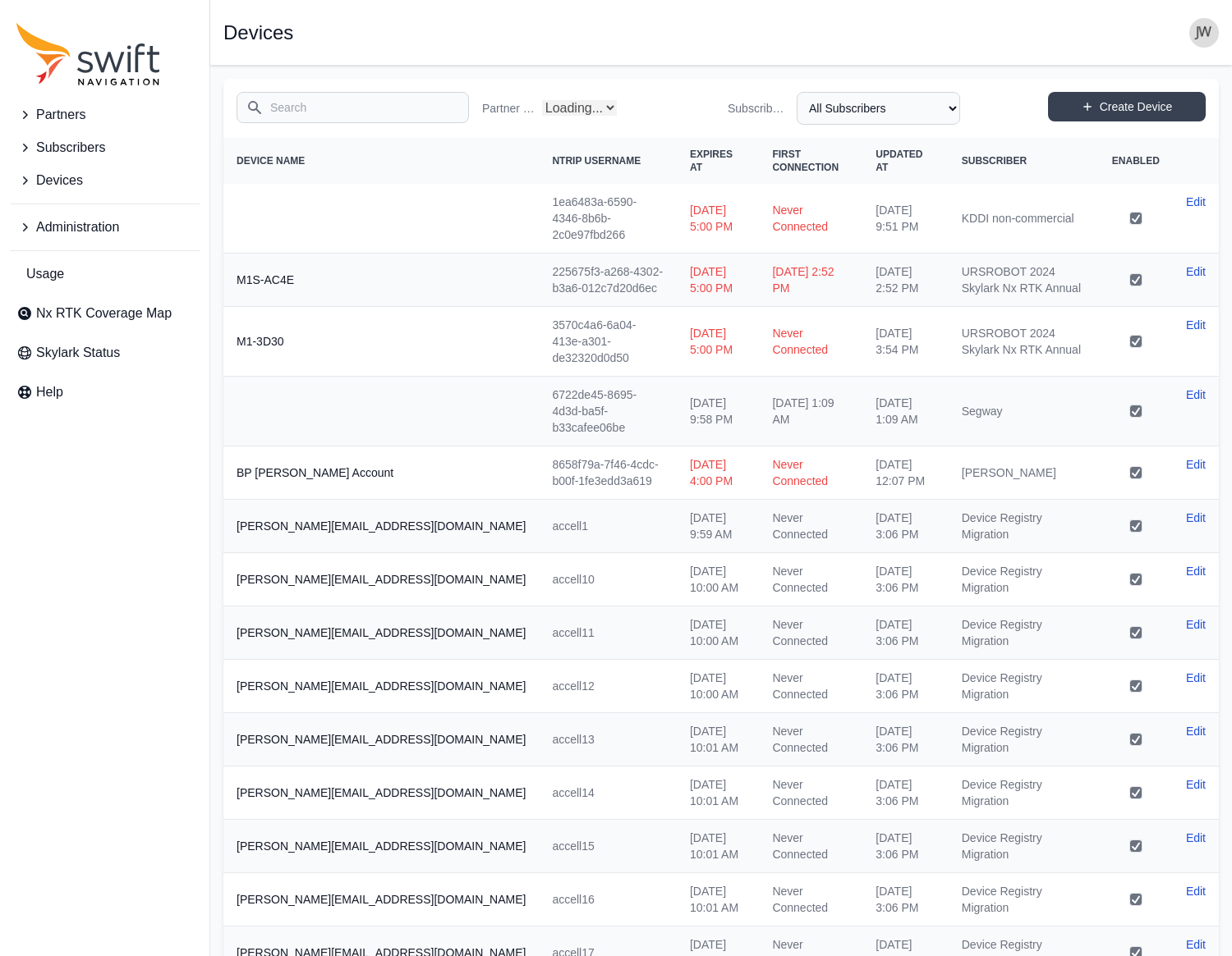
select select "Partner Name"
click at [63, 309] on span "Nx RTK Coverage Map" at bounding box center [103, 314] width 135 height 20
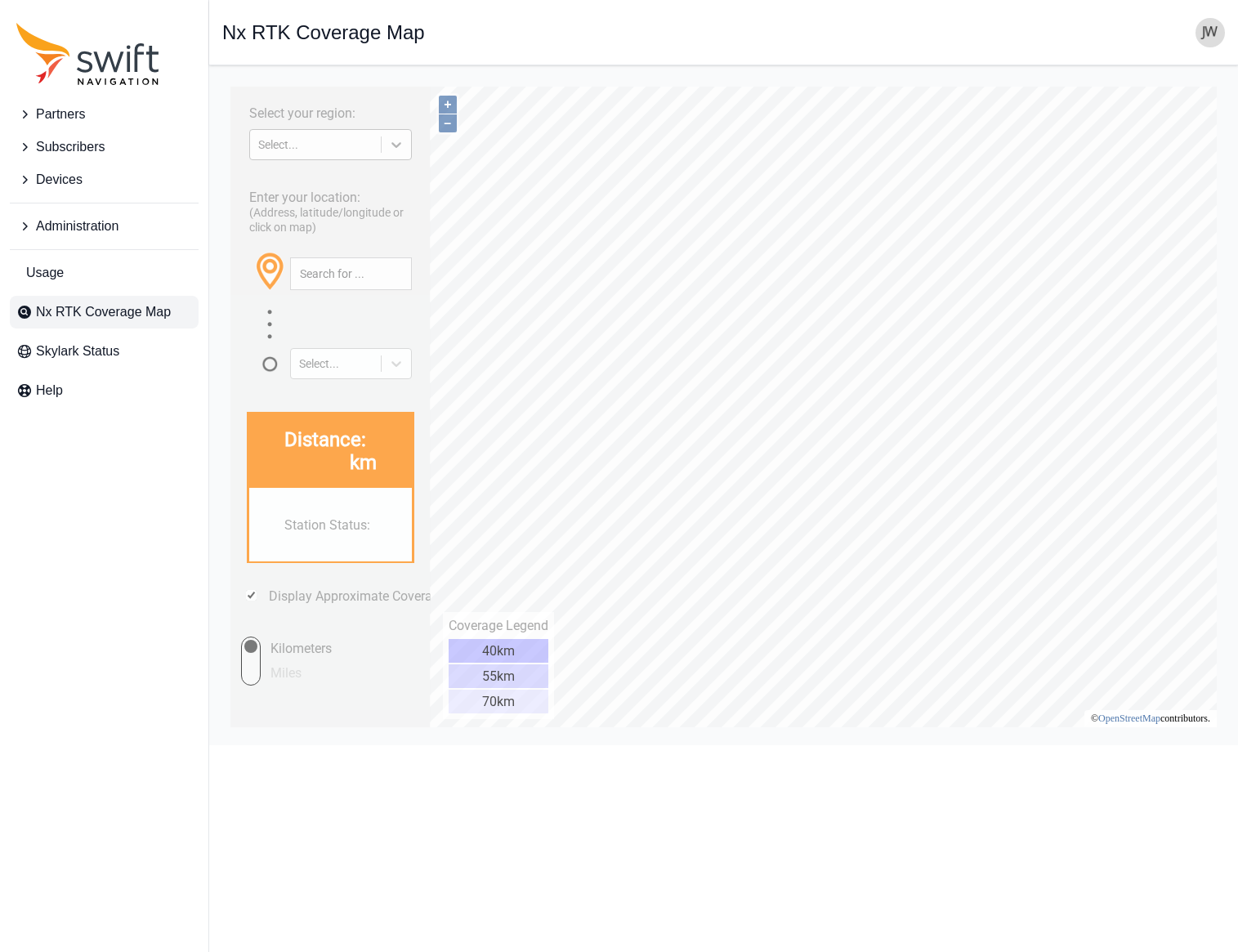
click at [401, 149] on icon at bounding box center [396, 144] width 16 height 16
click at [369, 186] on div "EUROPE" at bounding box center [330, 182] width 162 height 26
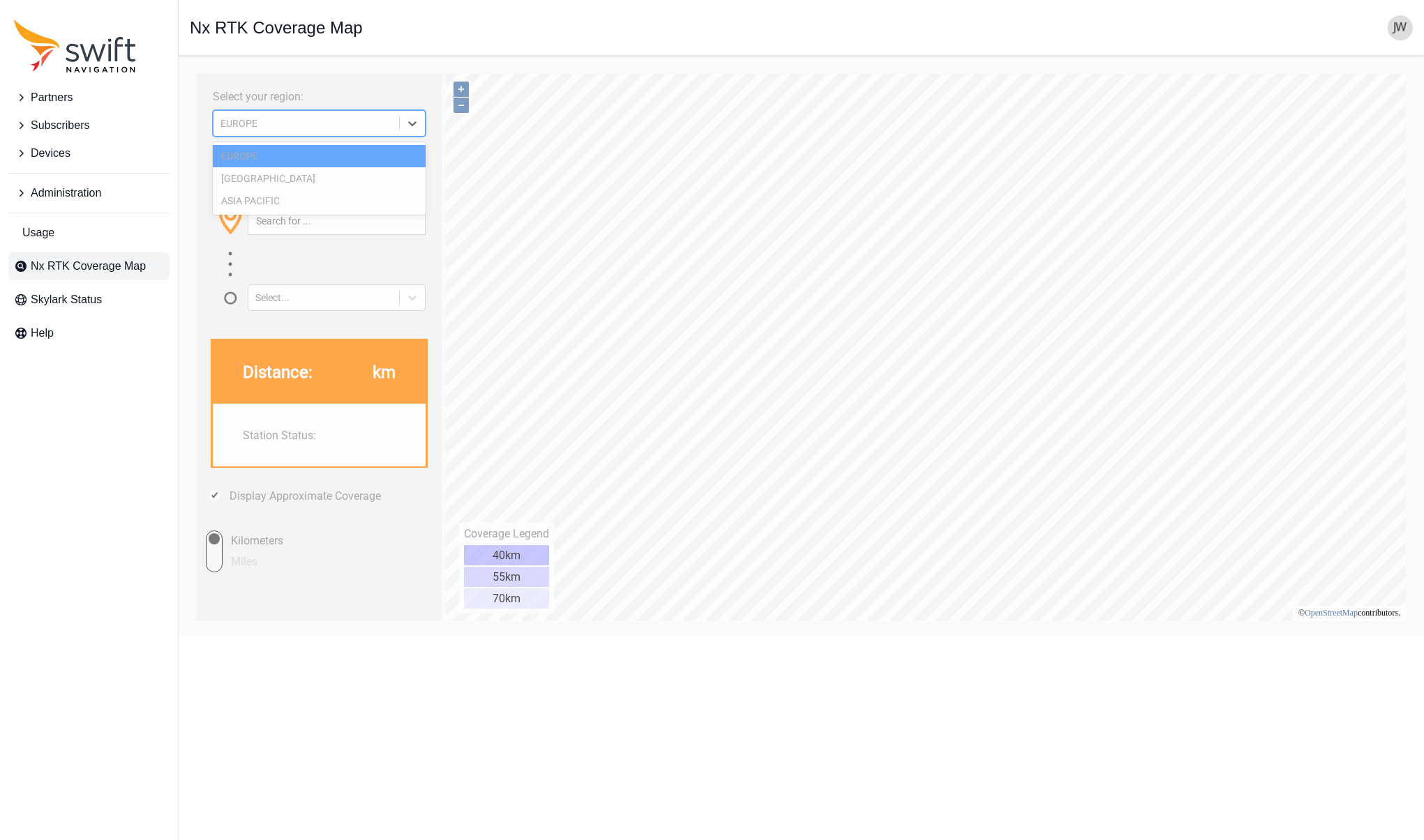
click at [413, 122] on icon at bounding box center [412, 123] width 14 height 14
click at [336, 199] on div "ASIA PACIFIC" at bounding box center [319, 200] width 213 height 22
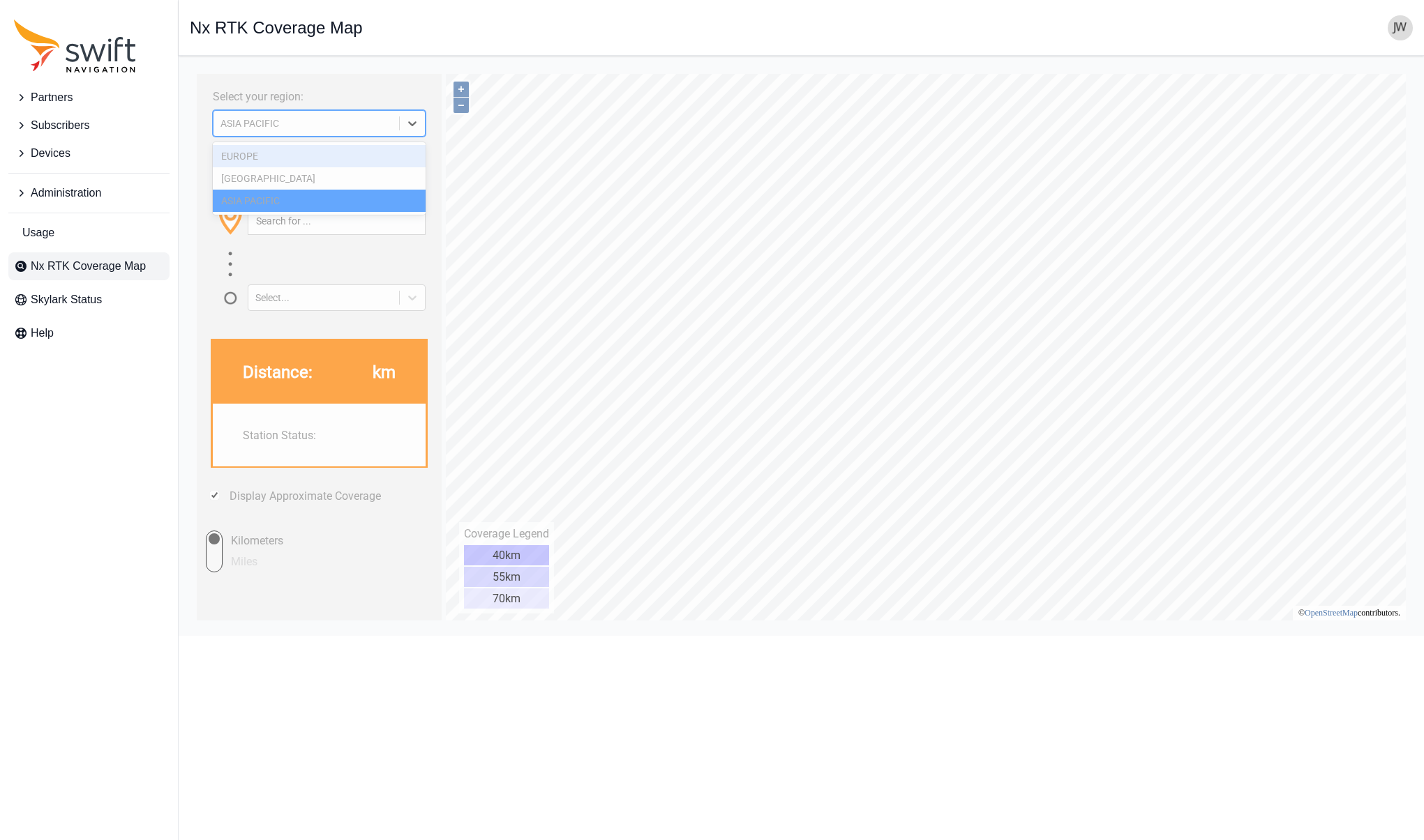
click at [415, 128] on icon at bounding box center [412, 123] width 14 height 14
click at [334, 176] on div "NORTH AMERICA" at bounding box center [319, 178] width 213 height 22
click at [408, 126] on icon at bounding box center [412, 123] width 14 height 14
click at [327, 162] on div "EUROPE" at bounding box center [319, 156] width 213 height 22
click at [283, 223] on input "text" at bounding box center [336, 221] width 176 height 26
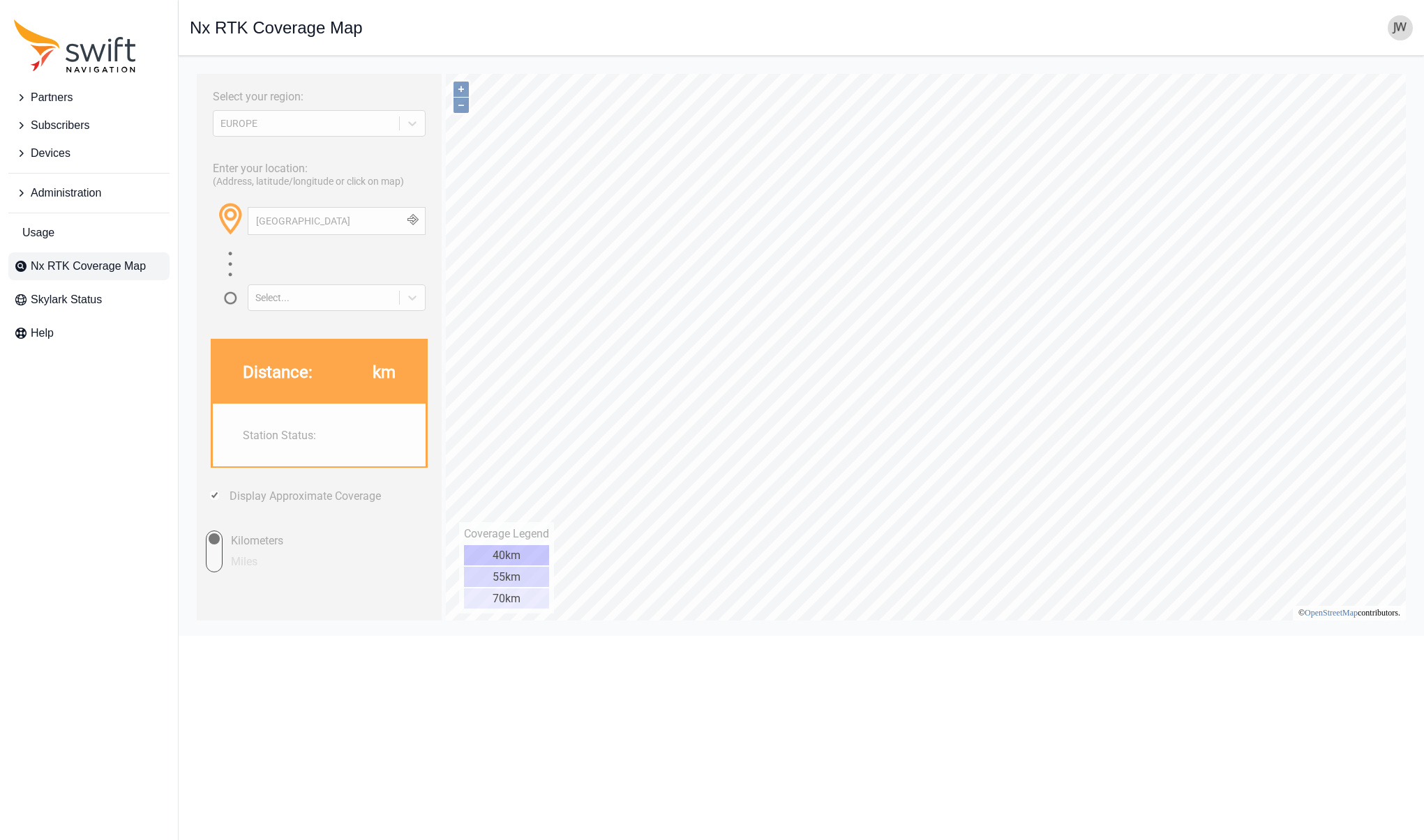
click at [418, 218] on button "button" at bounding box center [413, 221] width 23 height 26
drag, startPoint x: 324, startPoint y: 225, endPoint x: 240, endPoint y: 224, distance: 84.0
click at [240, 224] on div "Belgium" at bounding box center [319, 226] width 213 height 49
paste input "ouillon"
click at [409, 221] on button "button" at bounding box center [413, 221] width 23 height 26
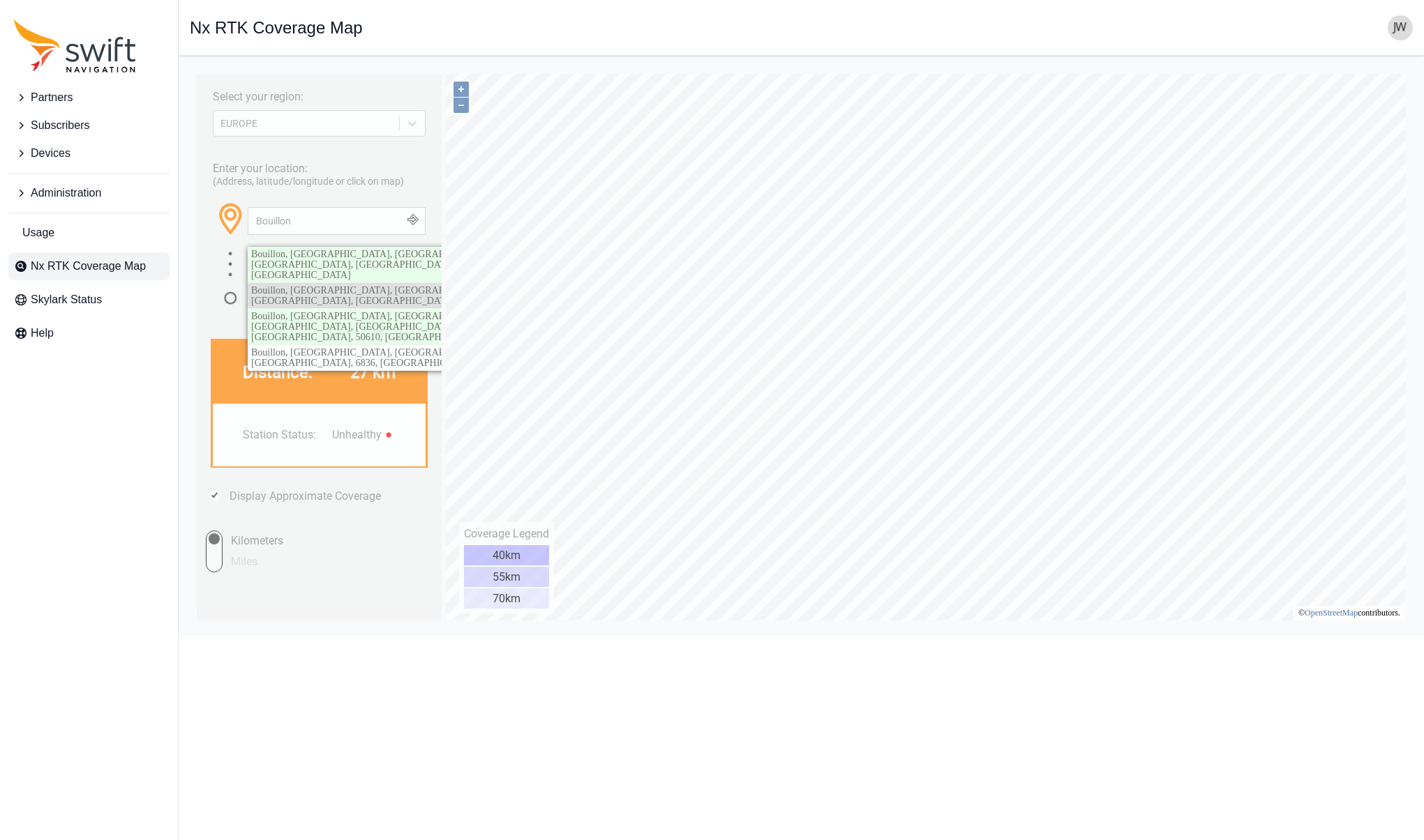
click at [374, 285] on span "Bouillon, Neufchâteau, Luxembourg, Wallonia, Belgium" at bounding box center [374, 295] width 246 height 21
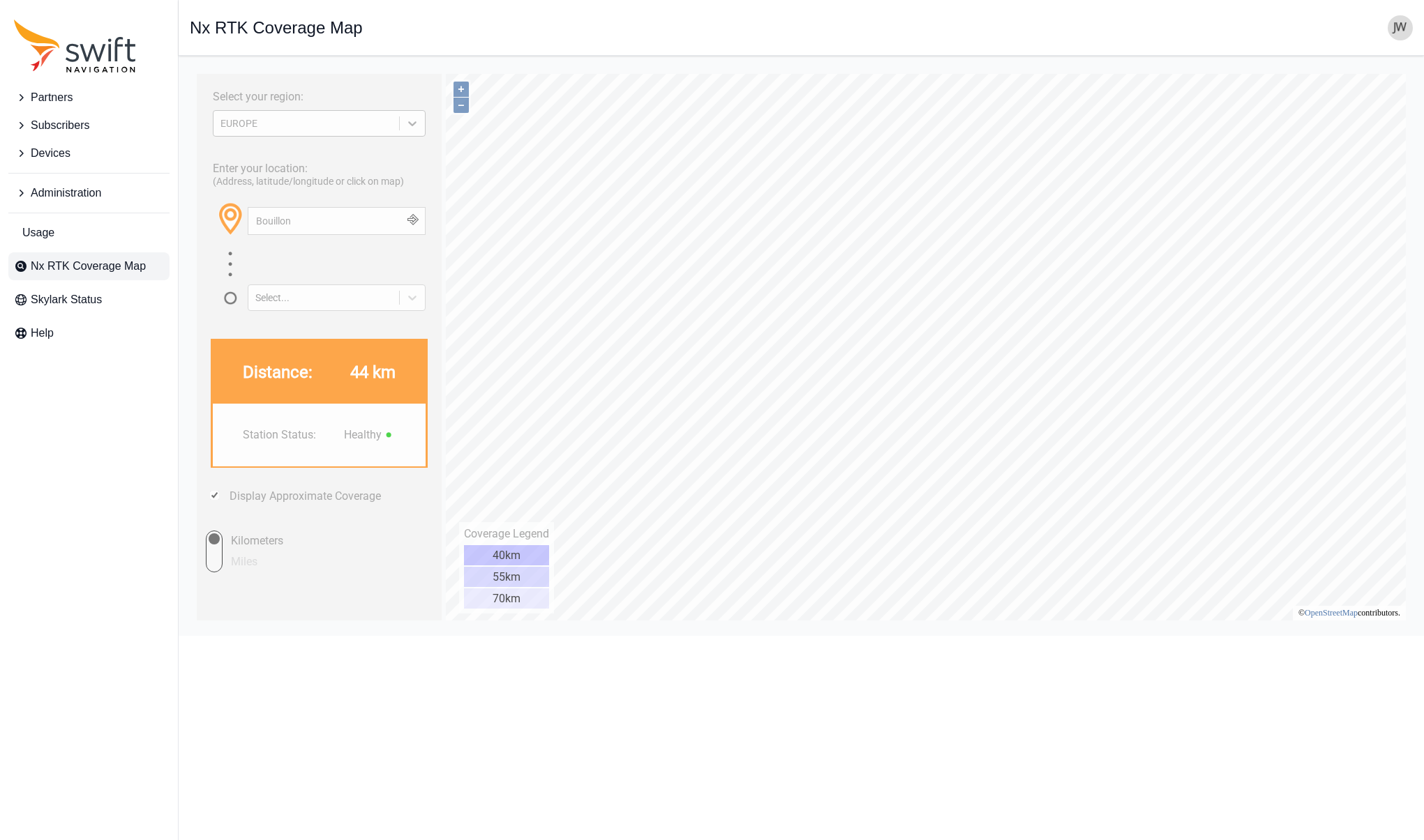
click at [405, 125] on icon at bounding box center [412, 123] width 14 height 14
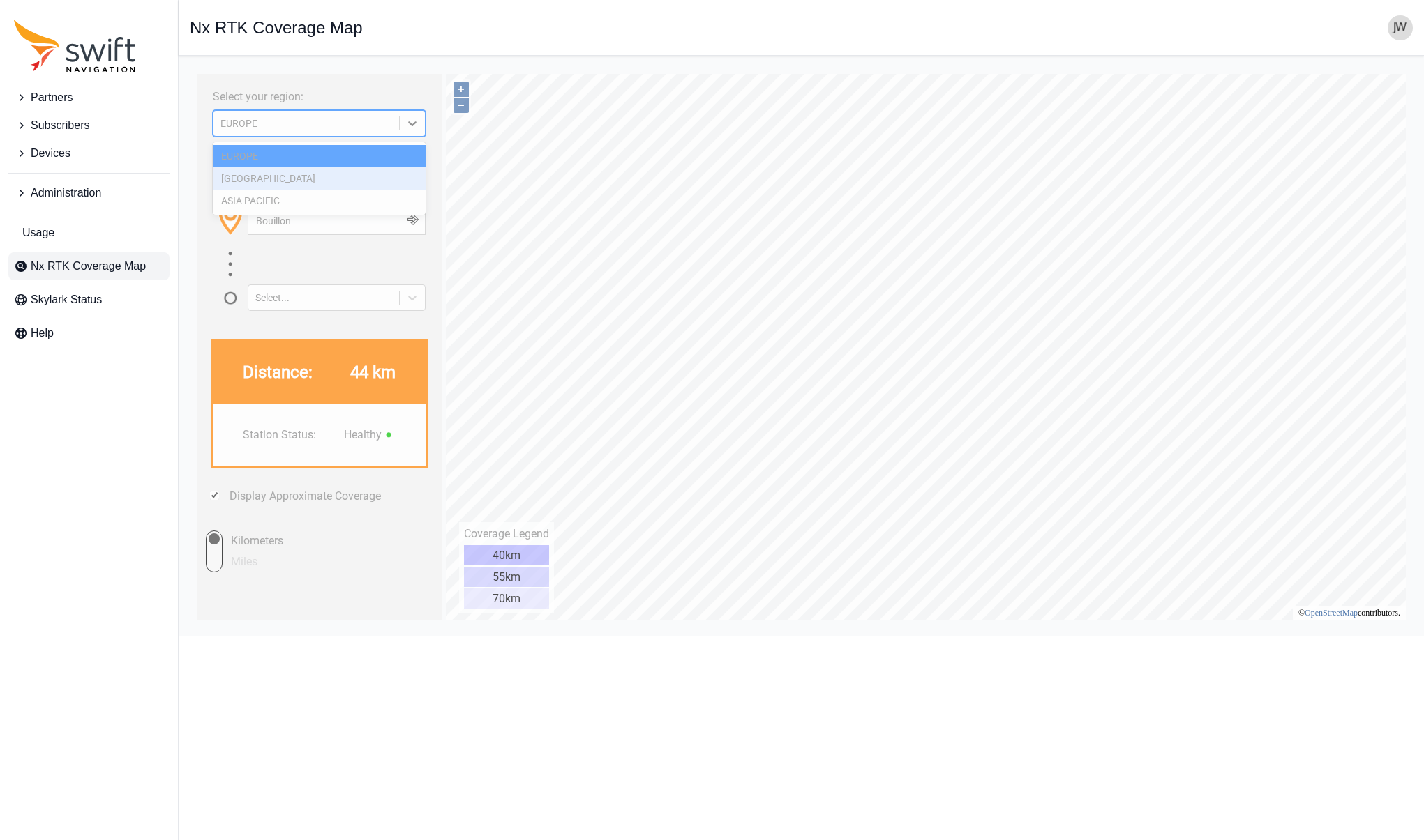
click at [340, 178] on div "NORTH AMERICA" at bounding box center [319, 178] width 213 height 22
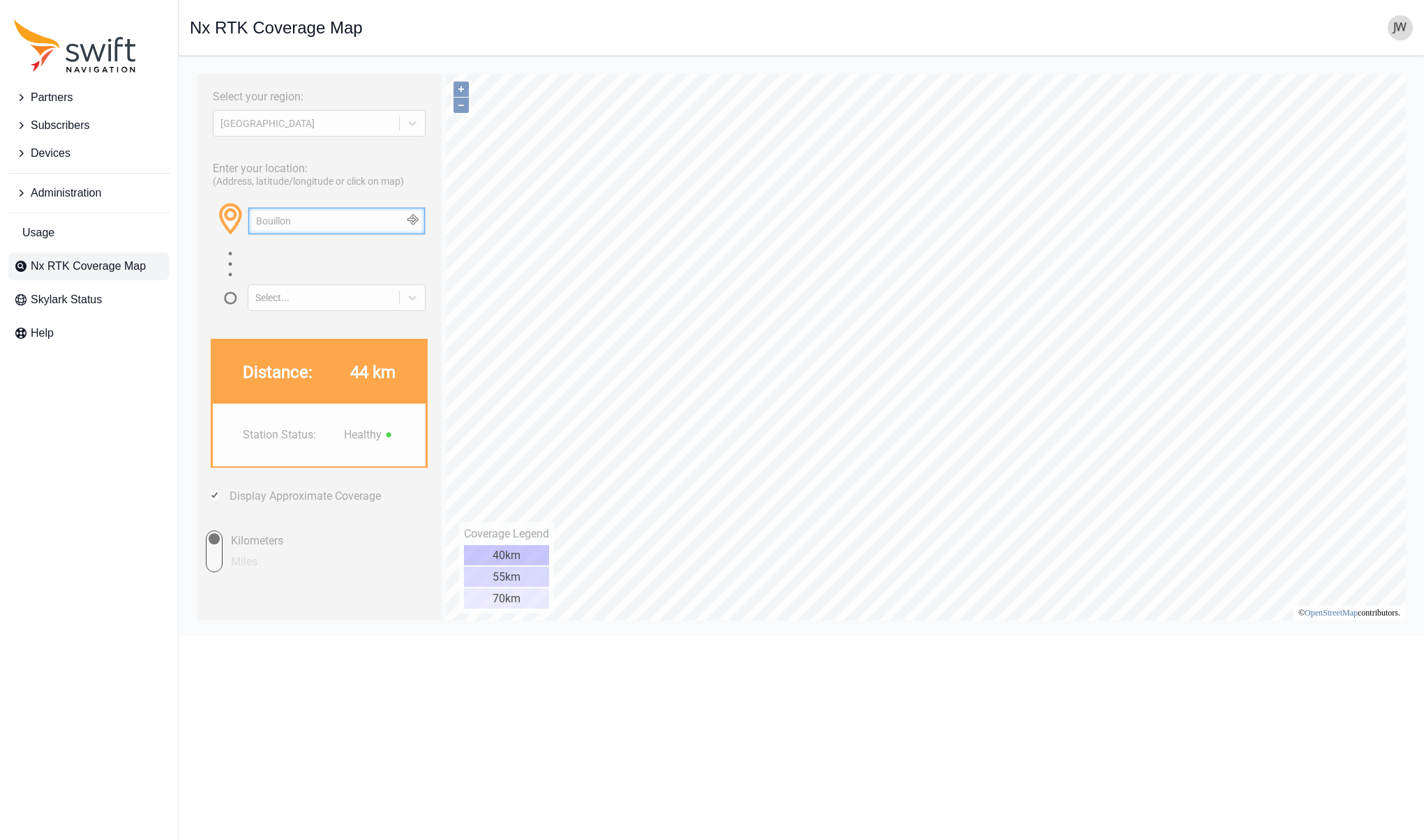
click at [317, 222] on input "Bouillon" at bounding box center [336, 221] width 176 height 26
drag, startPoint x: 316, startPoint y: 222, endPoint x: 177, endPoint y: 219, distance: 139.0
click at [189, 67] on html "Select your region: NORTH AMERICA Enter your location: (Address, latitude/longi…" at bounding box center [801, 67] width 1223 height 0
click at [259, 220] on span at bounding box center [248, 231] width 28 height 26
click at [257, 221] on span at bounding box center [248, 231] width 28 height 26
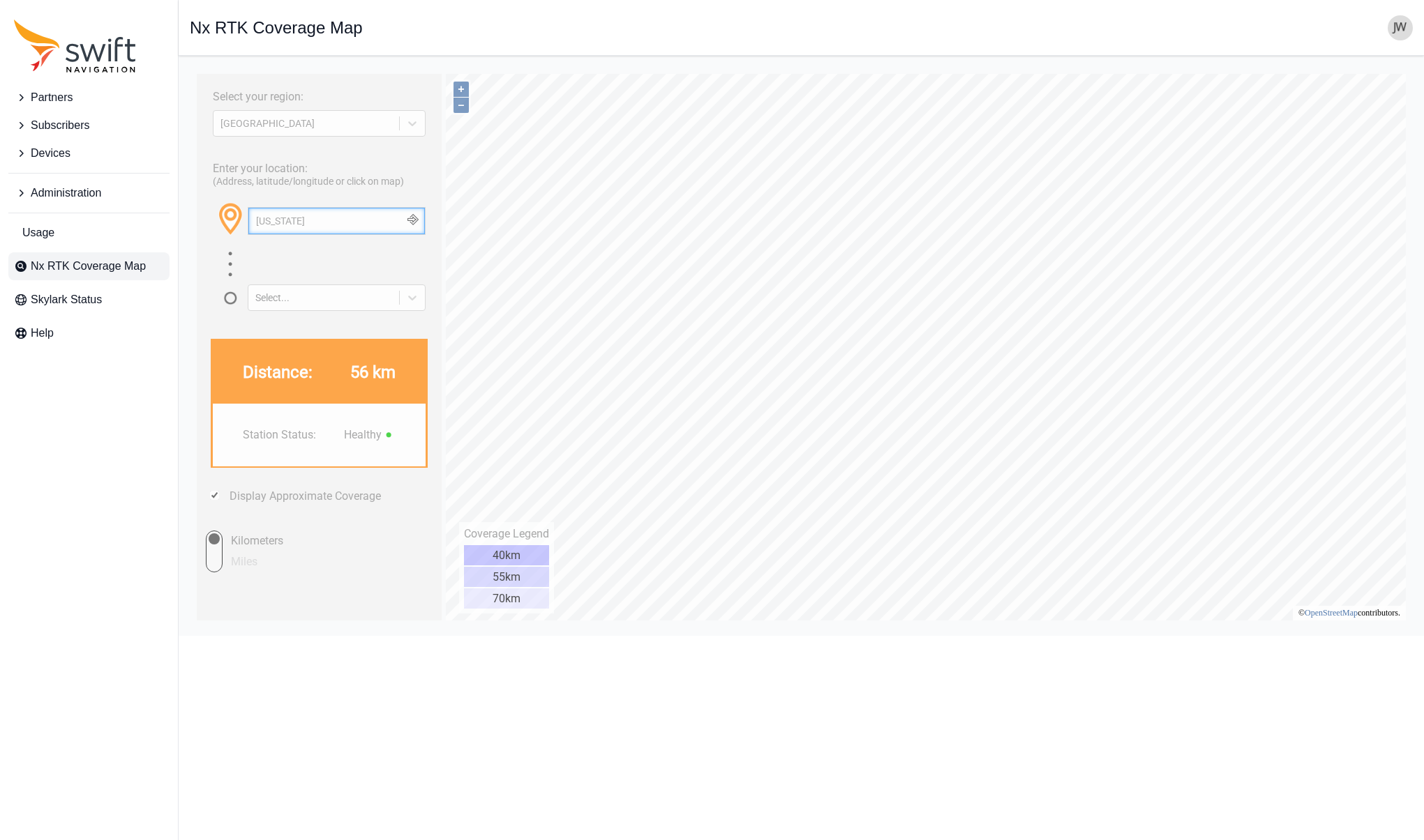
click at [277, 223] on input "New Hampshire" at bounding box center [336, 221] width 176 height 26
type input "Campton New Hampshire"
click at [418, 219] on button "button" at bounding box center [413, 221] width 23 height 26
